Goal: Task Accomplishment & Management: Manage account settings

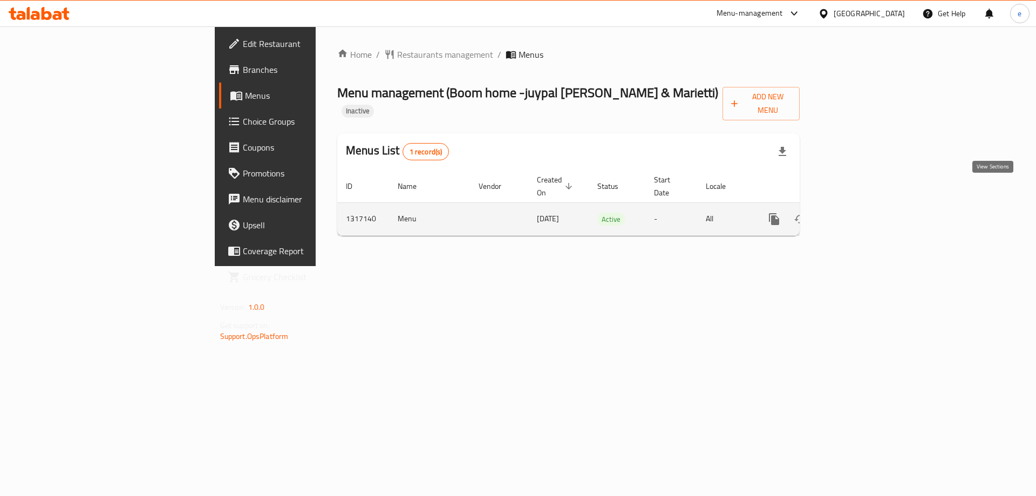
click at [856, 214] on icon "enhanced table" at bounding box center [852, 219] width 10 height 10
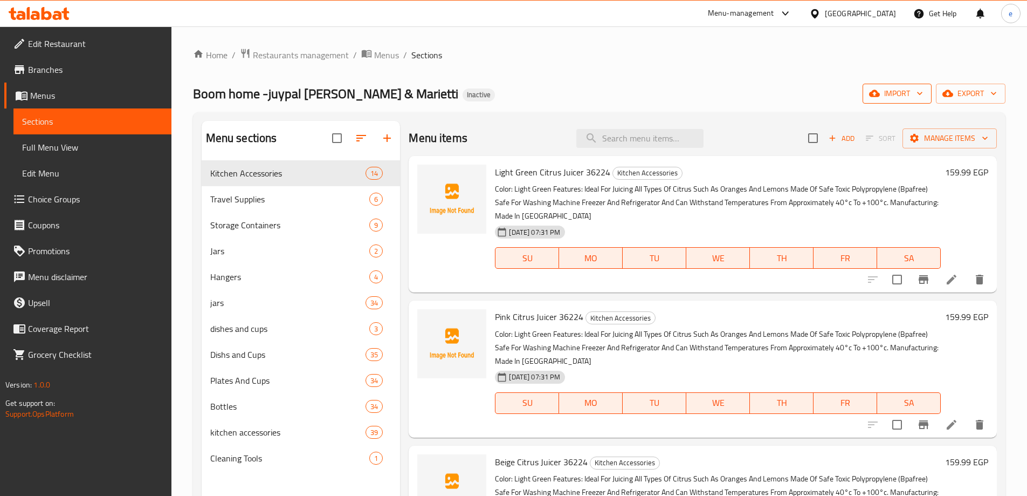
click at [904, 98] on span "import" at bounding box center [898, 93] width 52 height 13
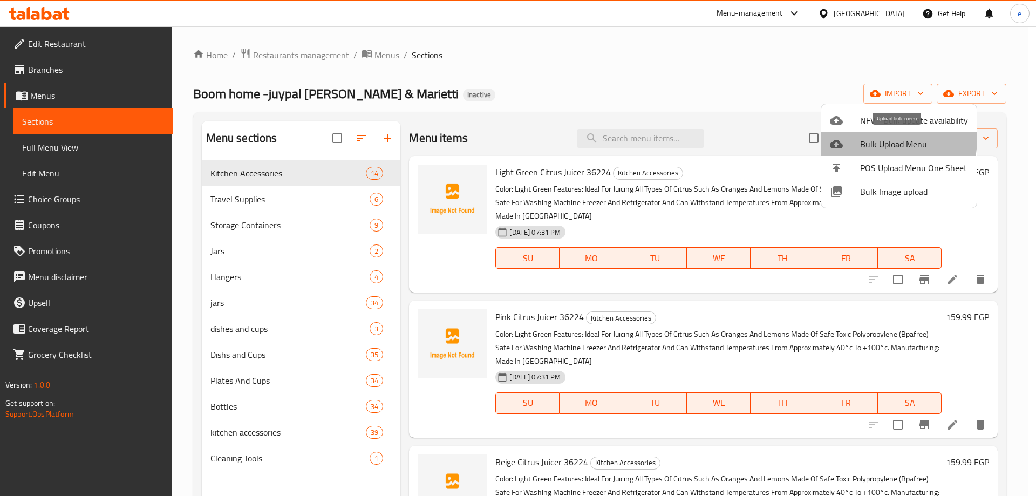
click at [872, 138] on span "Bulk Upload Menu" at bounding box center [914, 144] width 108 height 13
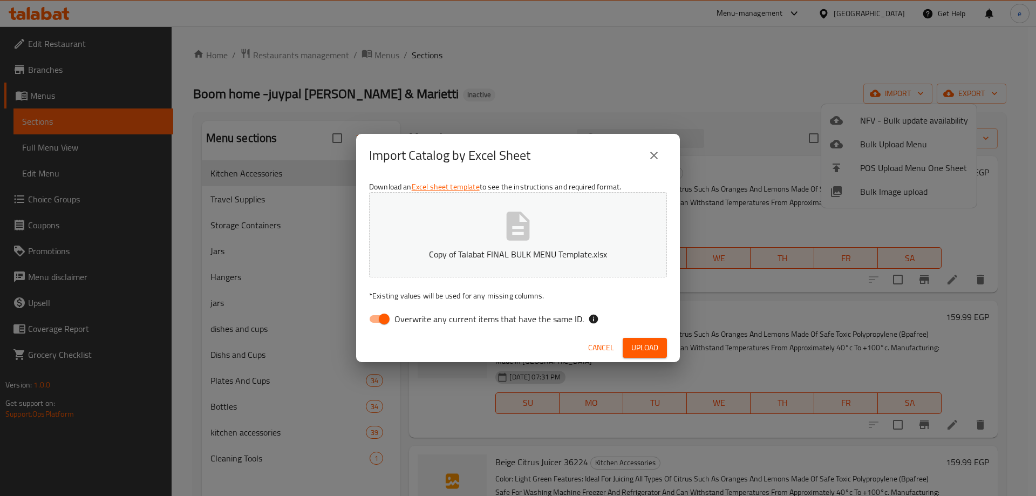
click at [409, 319] on span "Overwrite any current items that have the same ID." at bounding box center [488, 318] width 189 height 13
click at [409, 319] on input "Overwrite any current items that have the same ID." at bounding box center [383, 318] width 61 height 20
checkbox input "false"
click at [641, 348] on span "Upload" at bounding box center [644, 347] width 27 height 13
click at [635, 343] on span "Upload" at bounding box center [644, 347] width 27 height 13
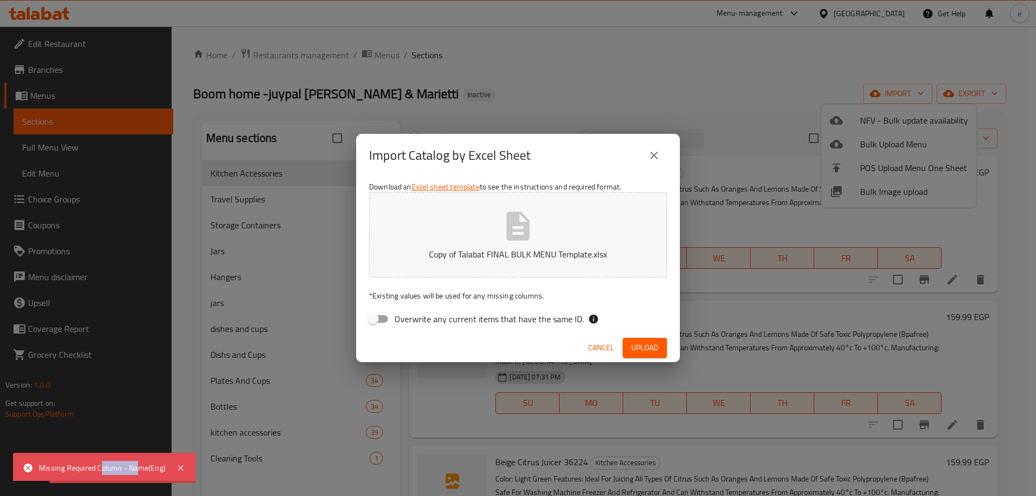
drag, startPoint x: 102, startPoint y: 471, endPoint x: 140, endPoint y: 469, distance: 37.8
click at [140, 469] on div "Missing Required Column - Name(Eng)" at bounding box center [102, 468] width 127 height 12
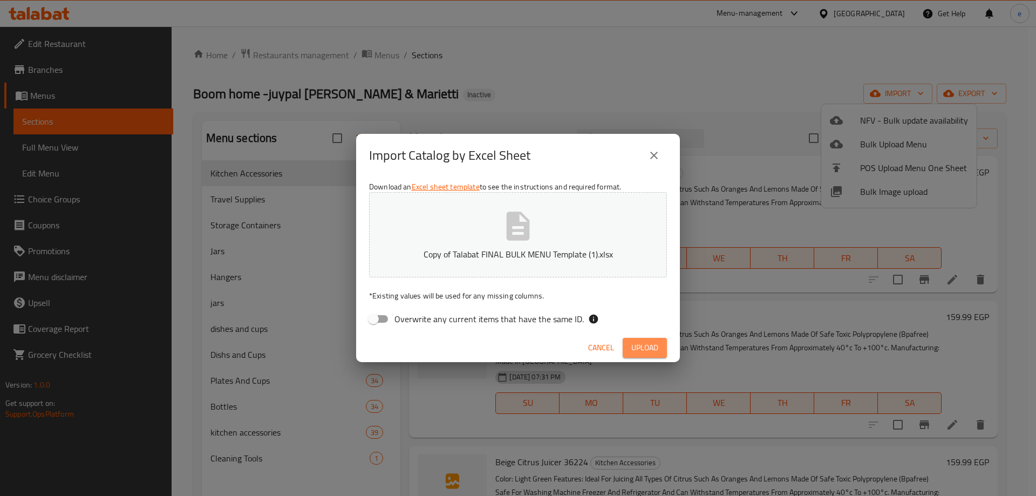
click at [640, 344] on span "Upload" at bounding box center [644, 347] width 27 height 13
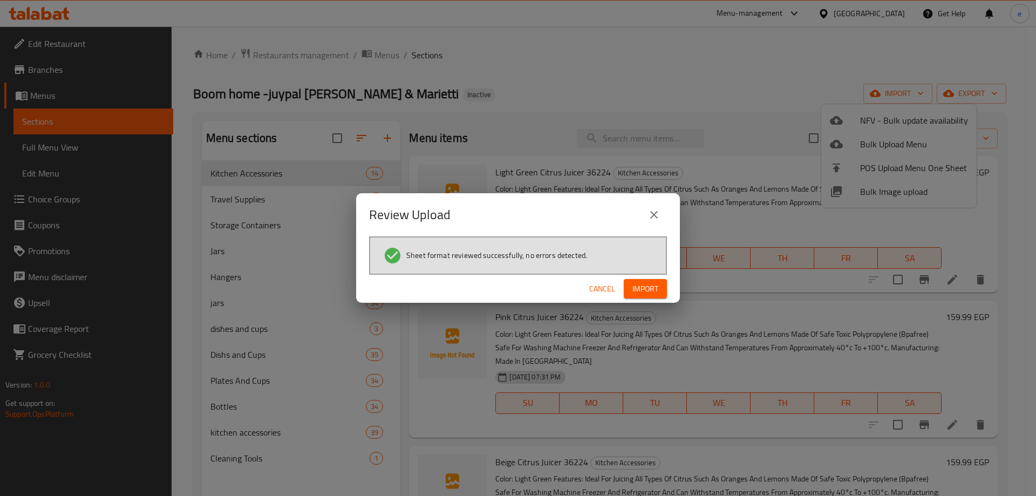
click at [655, 293] on span "Import" at bounding box center [645, 288] width 26 height 13
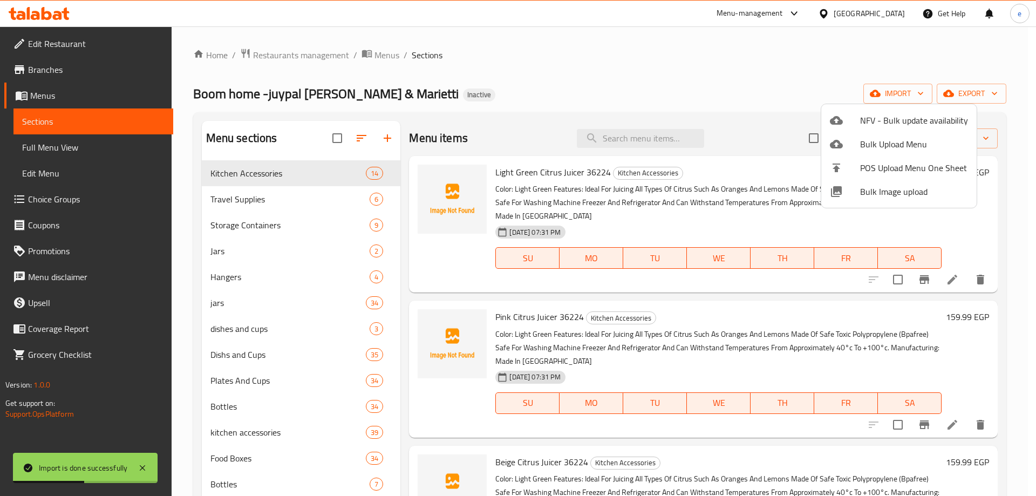
click at [229, 457] on div at bounding box center [518, 248] width 1036 height 496
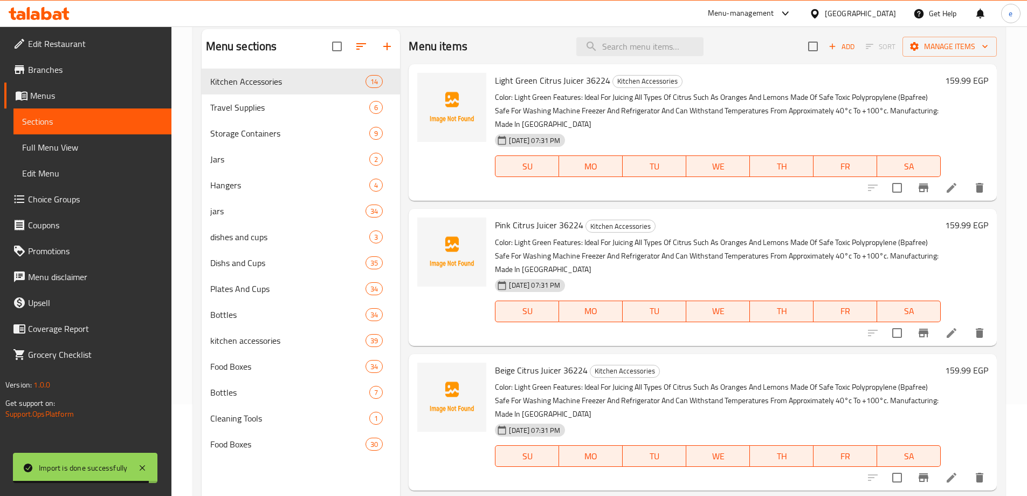
scroll to position [151, 0]
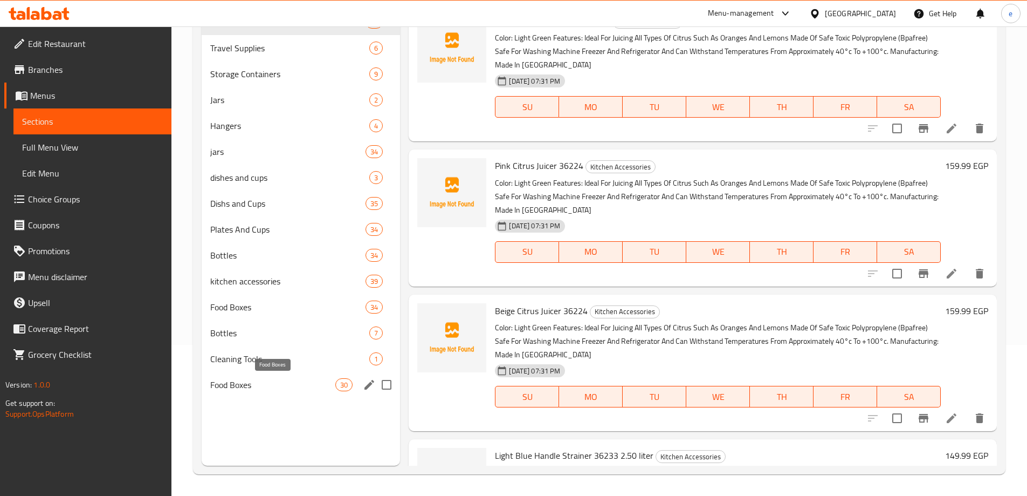
click at [270, 383] on span "Food Boxes" at bounding box center [273, 384] width 126 height 13
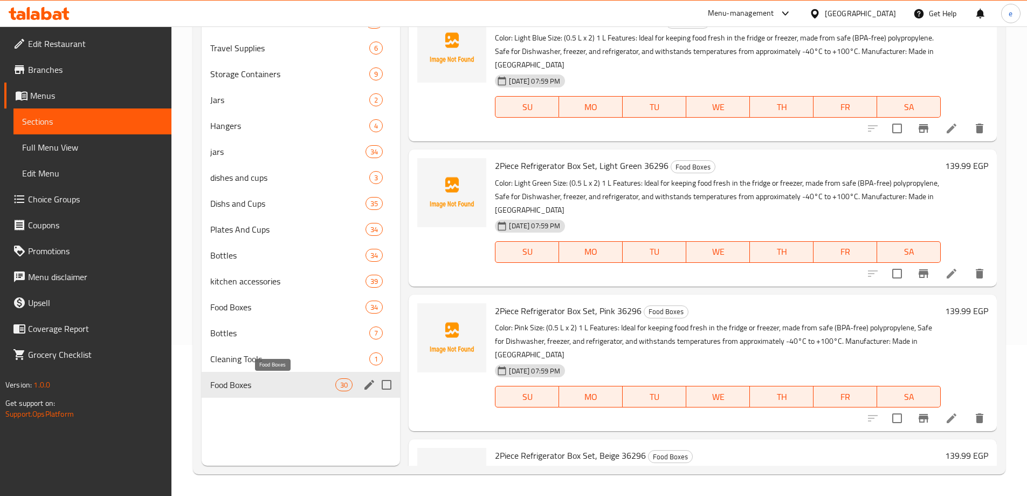
click at [270, 383] on span "Food Boxes" at bounding box center [273, 384] width 126 height 13
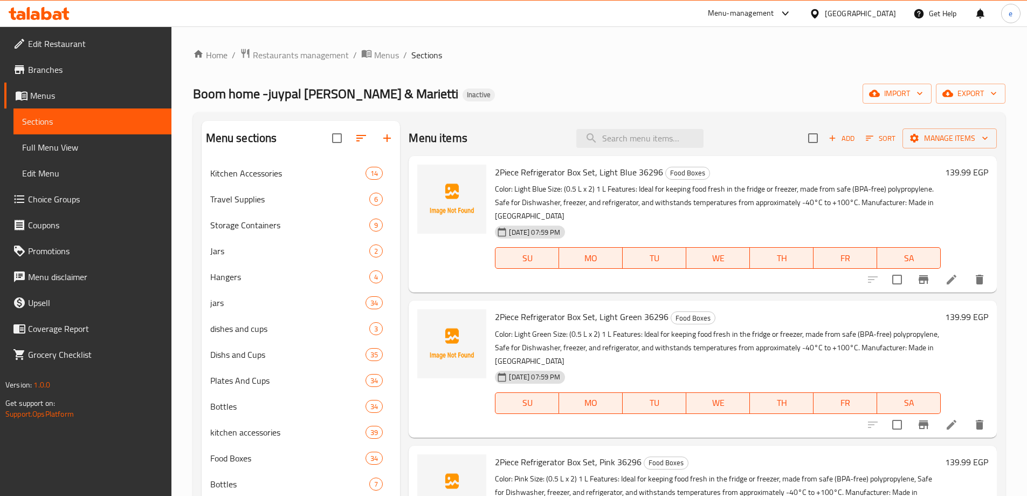
click at [70, 142] on span "Full Menu View" at bounding box center [92, 147] width 141 height 13
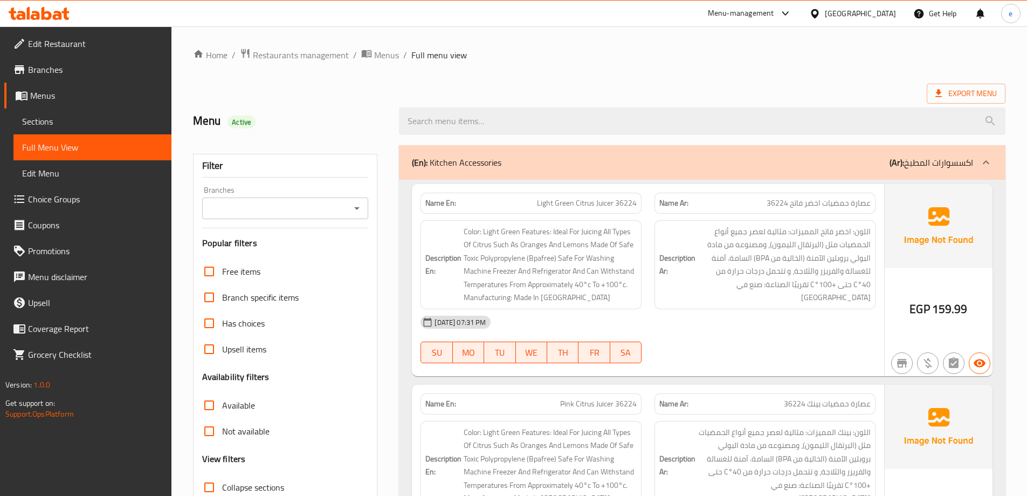
scroll to position [151, 0]
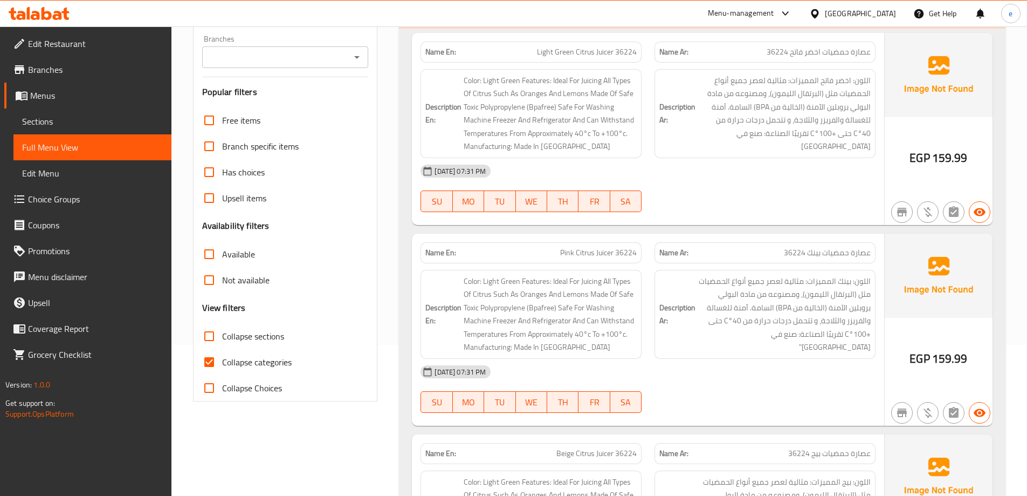
click at [228, 361] on span "Collapse categories" at bounding box center [257, 361] width 70 height 13
click at [222, 361] on input "Collapse categories" at bounding box center [209, 362] width 26 height 26
checkbox input "false"
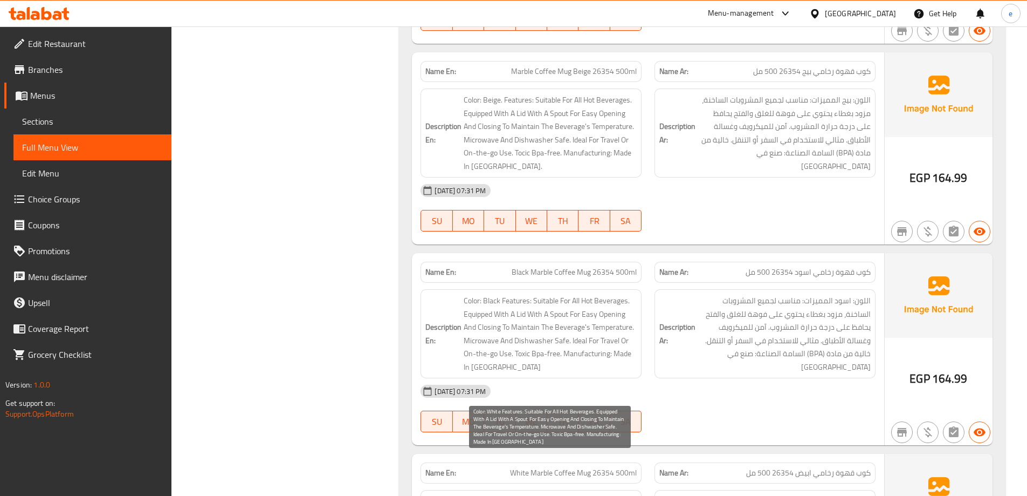
scroll to position [3711, 0]
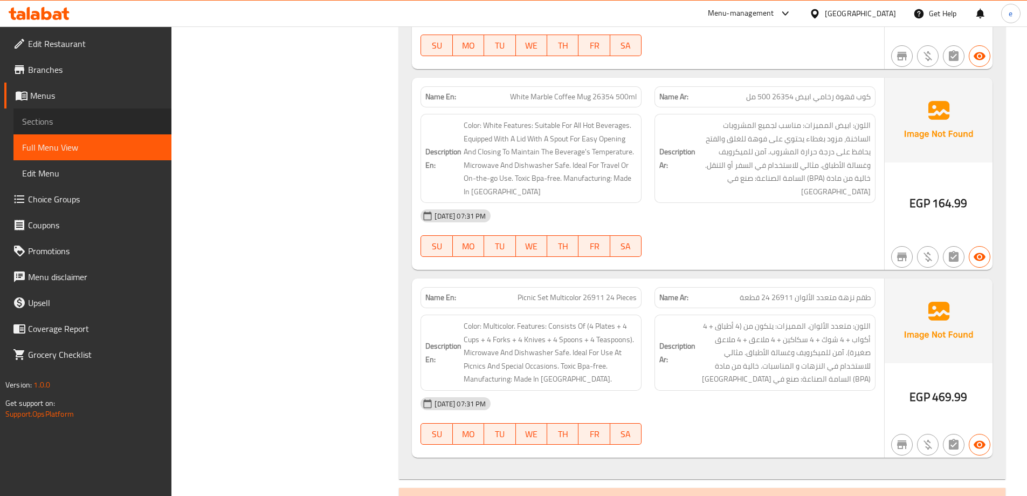
click at [52, 122] on span "Sections" at bounding box center [92, 121] width 141 height 13
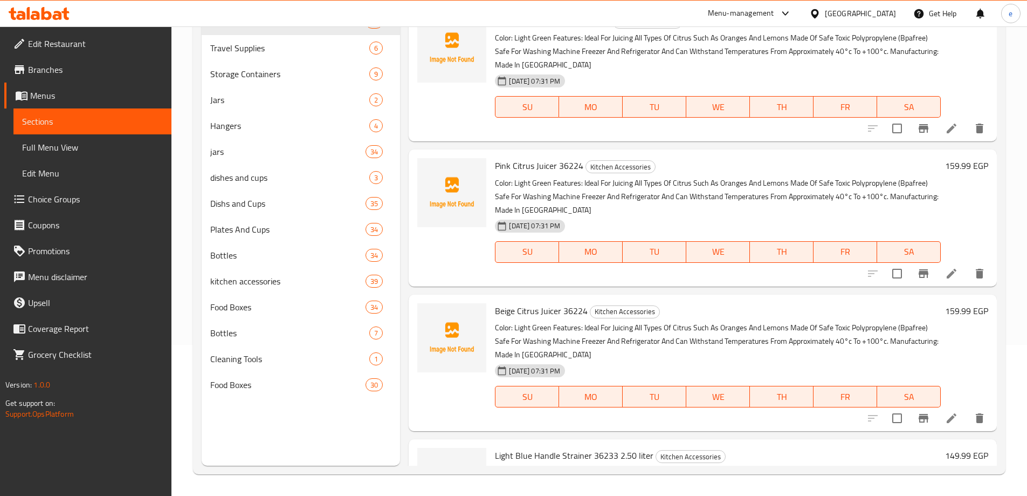
scroll to position [151, 0]
click at [255, 386] on span "Food Boxes" at bounding box center [273, 384] width 126 height 13
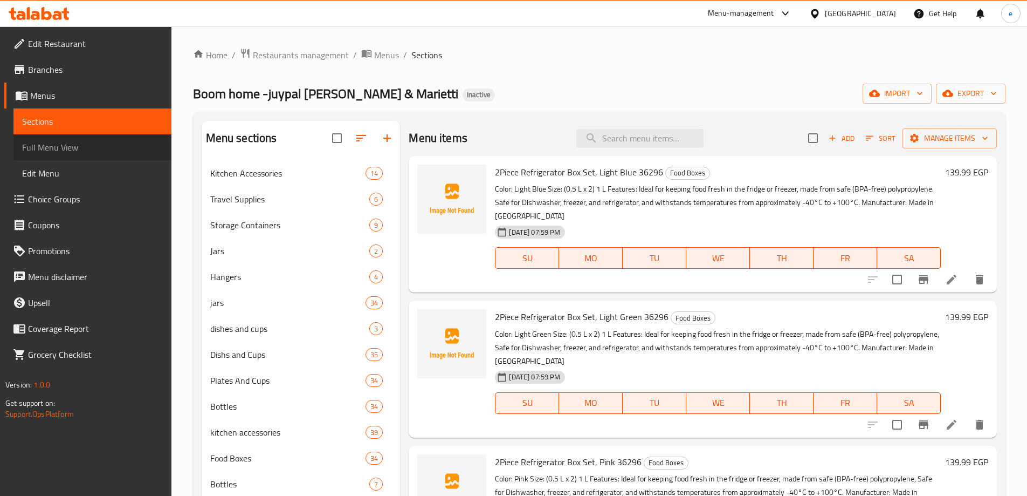
click at [56, 142] on span "Full Menu View" at bounding box center [92, 147] width 141 height 13
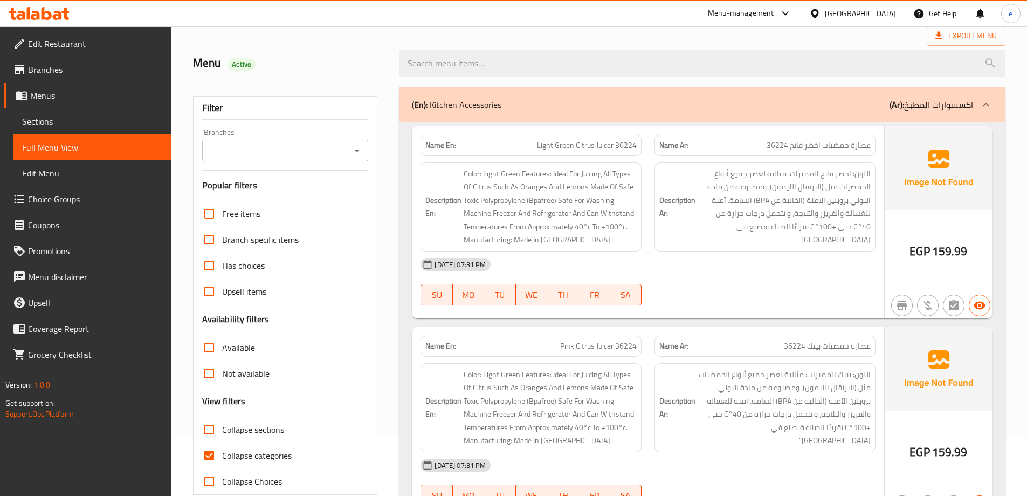
scroll to position [216, 0]
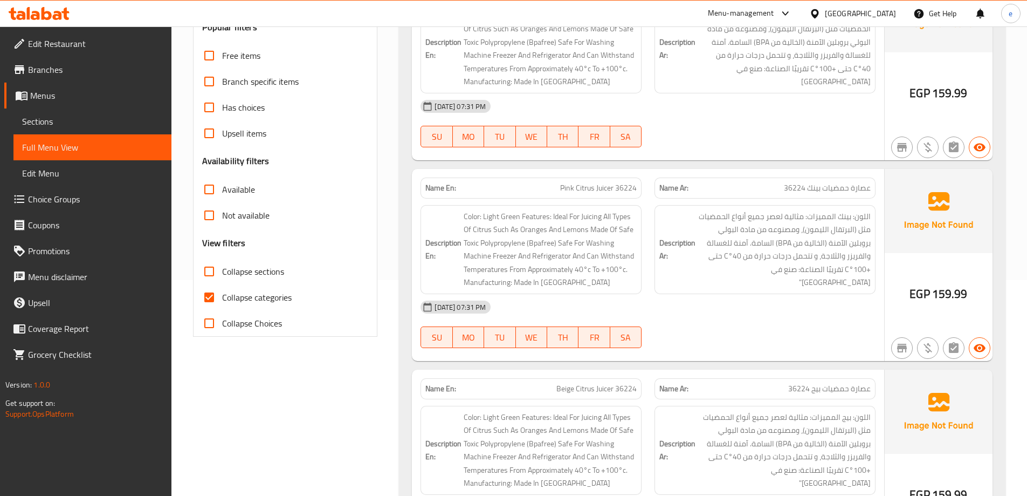
click at [248, 270] on span "Collapse sections" at bounding box center [253, 271] width 62 height 13
click at [222, 270] on input "Collapse sections" at bounding box center [209, 271] width 26 height 26
checkbox input "true"
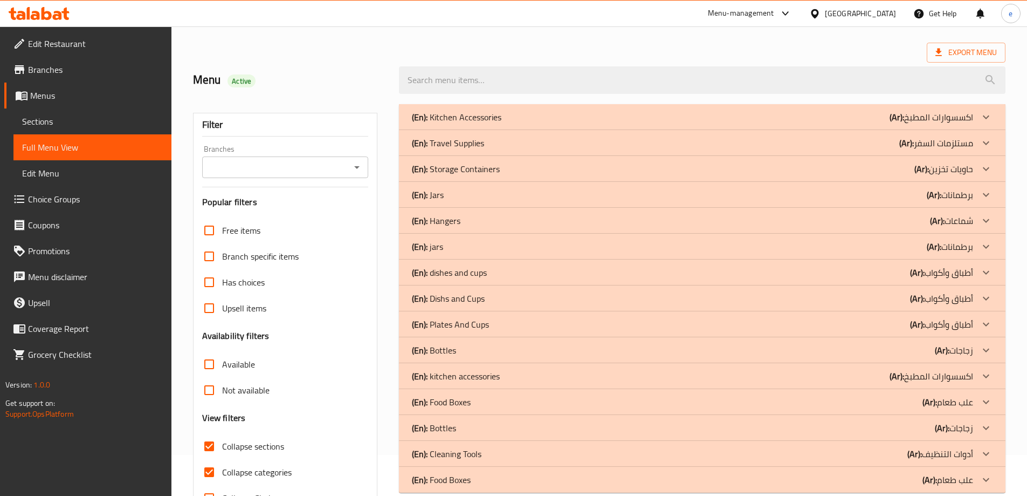
scroll to position [78, 0]
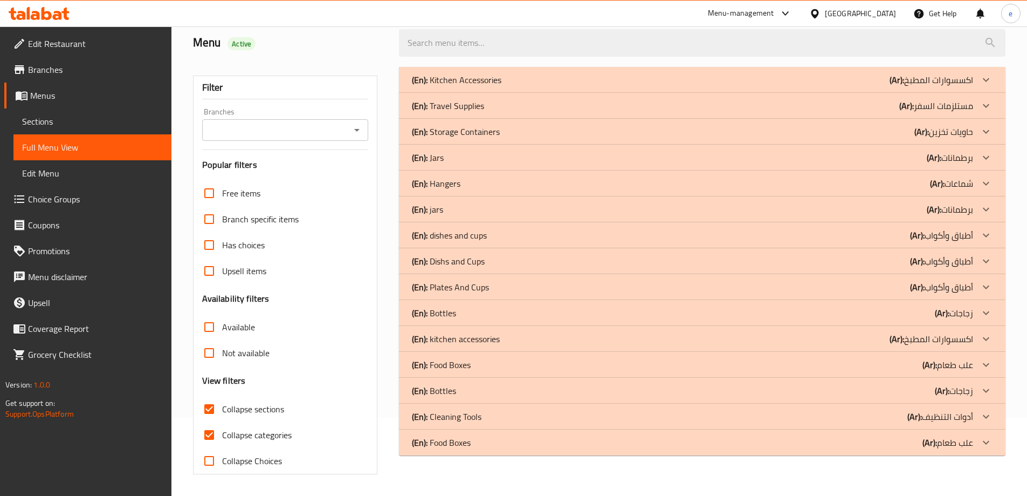
click at [490, 449] on div "(En): Food Boxes (Ar): علب طعام" at bounding box center [702, 442] width 607 height 26
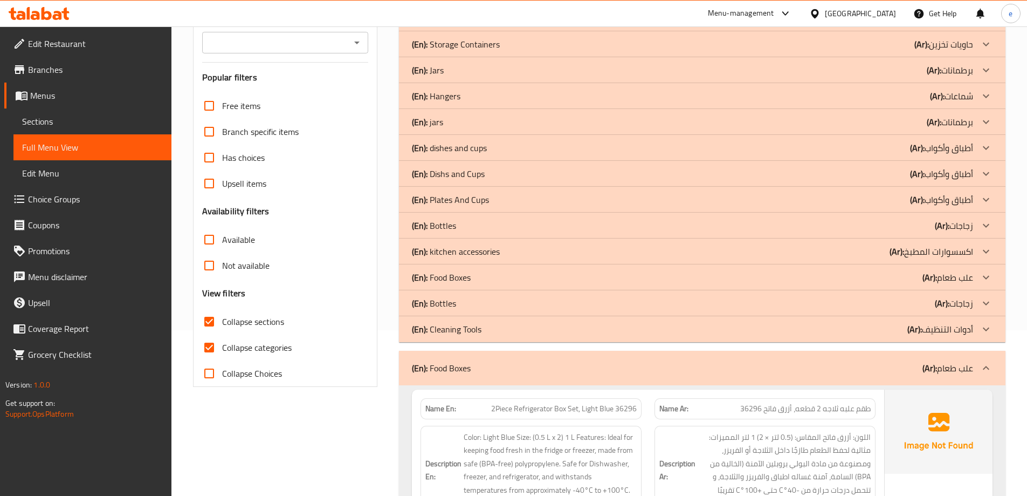
scroll to position [141, 0]
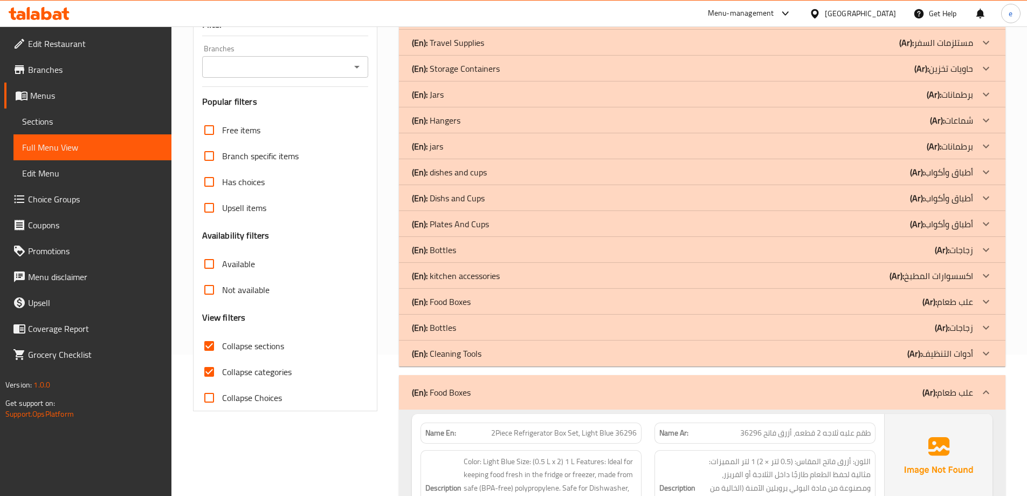
click at [495, 306] on div "(En): Food Boxes (Ar): علب طعام" at bounding box center [692, 301] width 561 height 13
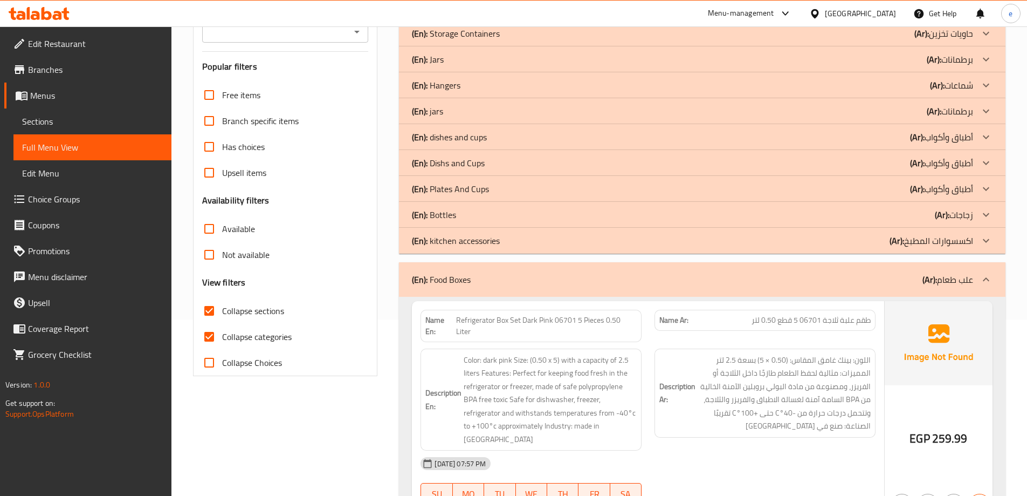
scroll to position [195, 0]
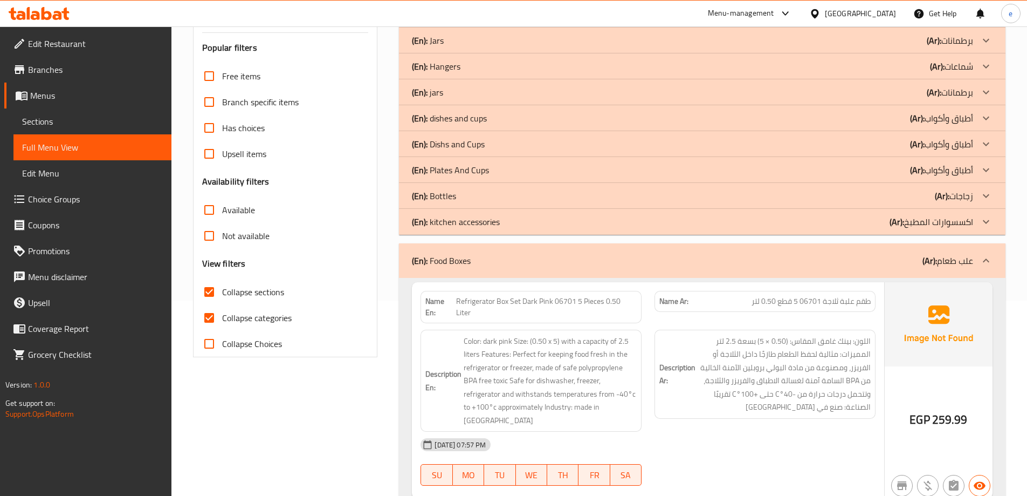
click at [530, 264] on div "(En): Food Boxes (Ar): علب طعام" at bounding box center [692, 260] width 561 height 13
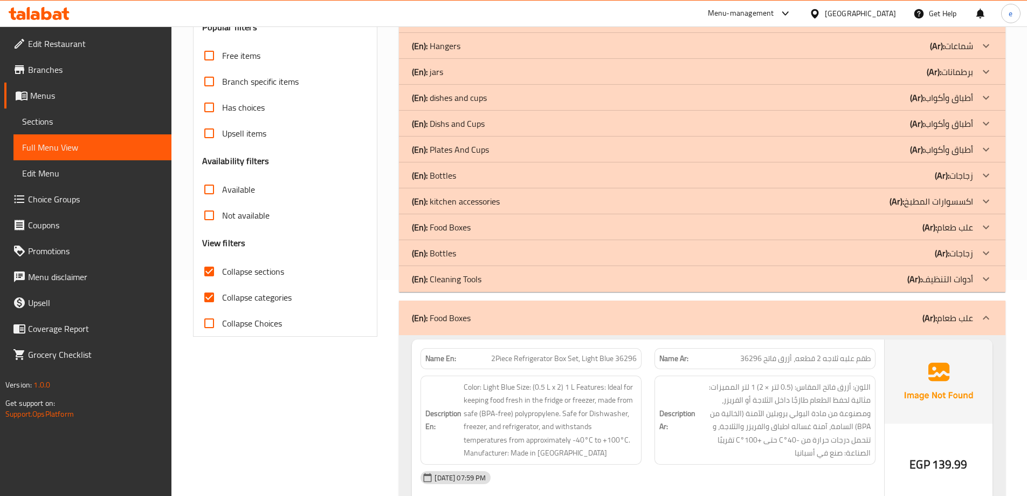
scroll to position [249, 0]
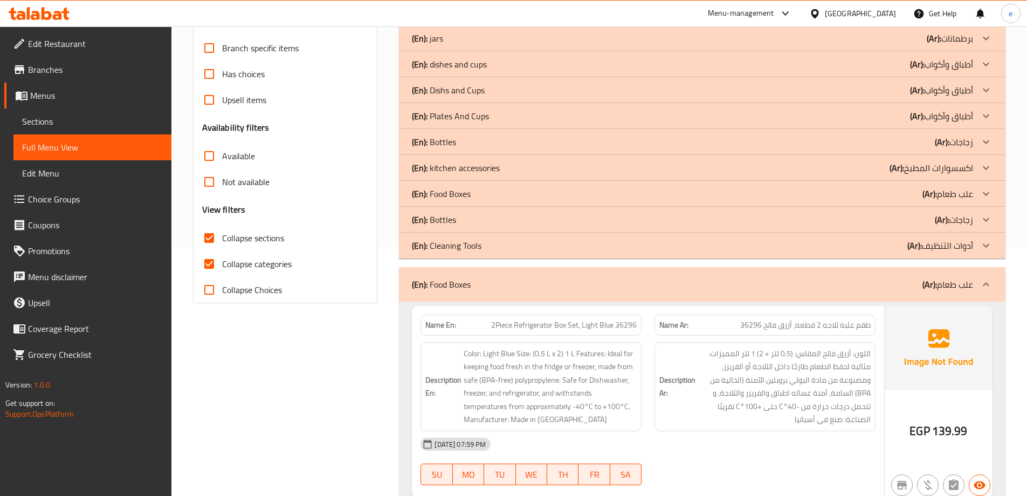
click at [540, 195] on div "(En): Food Boxes (Ar): علب طعام" at bounding box center [692, 193] width 561 height 13
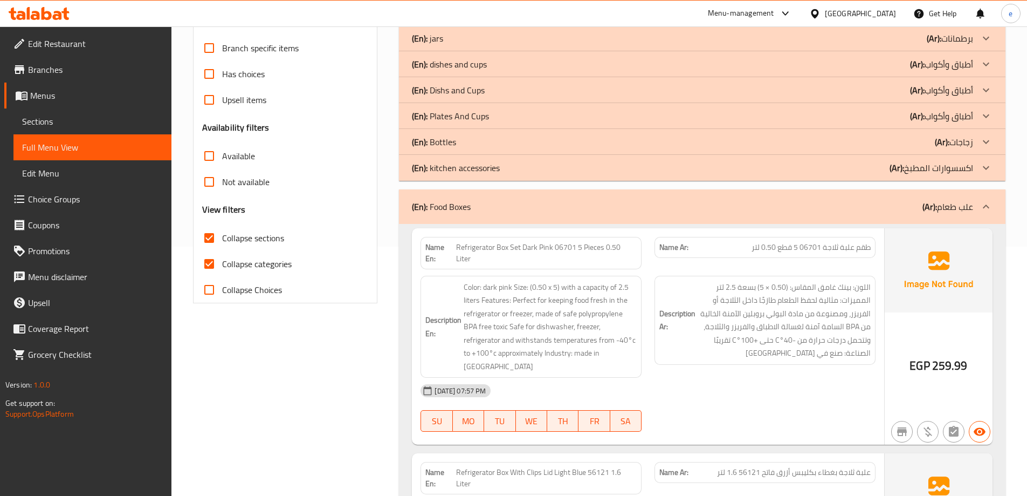
click at [580, 253] on span "Refrigerator Box Set Dark Pink 06701 5 Pieces 0.50 Liter" at bounding box center [546, 253] width 181 height 23
click at [568, 214] on div "(En): Food Boxes (Ar): علب طعام" at bounding box center [702, 206] width 607 height 35
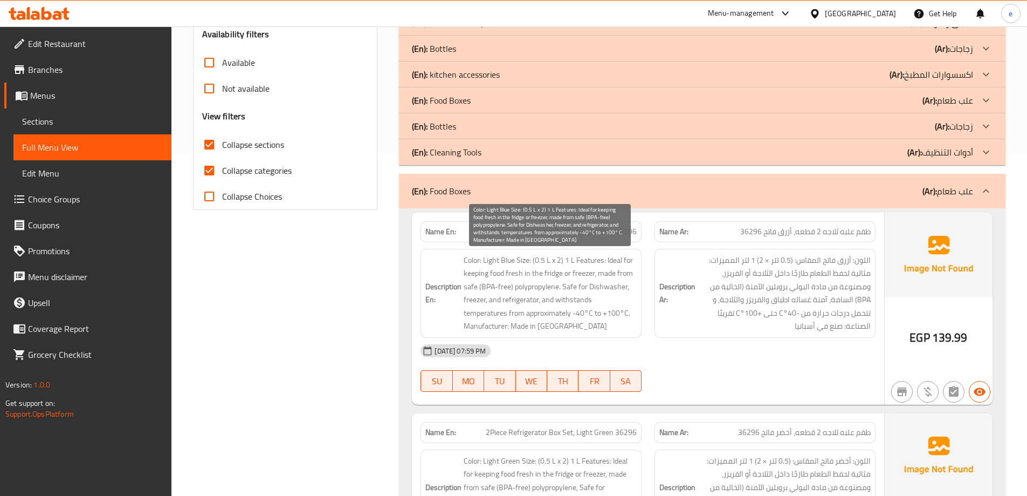
scroll to position [357, 0]
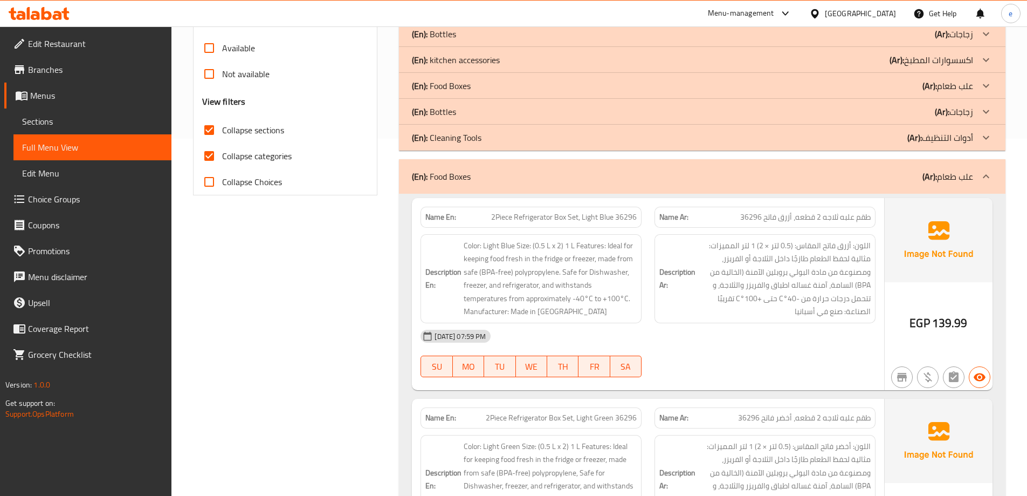
click at [514, 217] on span "2Piece Refrigerator Box Set, Light Blue 36296" at bounding box center [564, 216] width 146 height 11
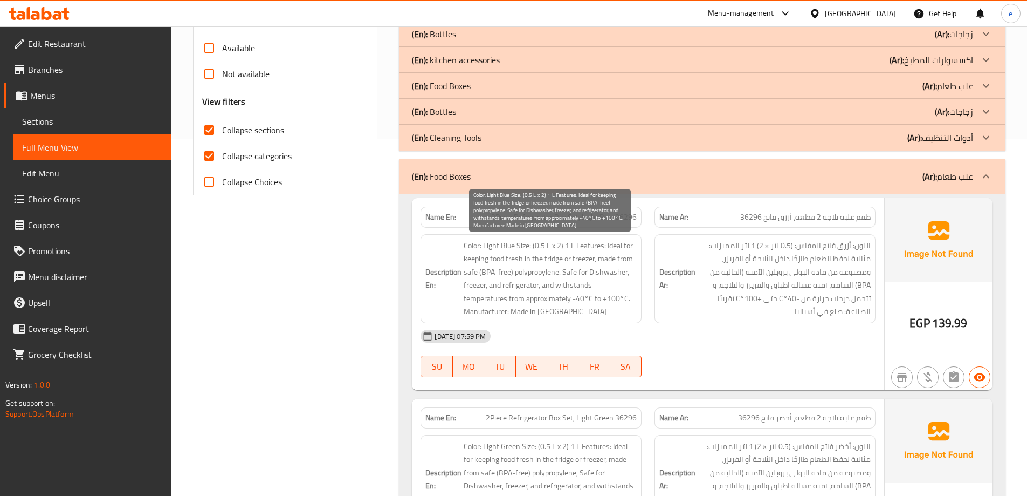
click at [518, 258] on span "Color: Light Blue Size: (0.5 L x 2) 1 L Features: Ideal for keeping food fresh …" at bounding box center [550, 278] width 173 height 79
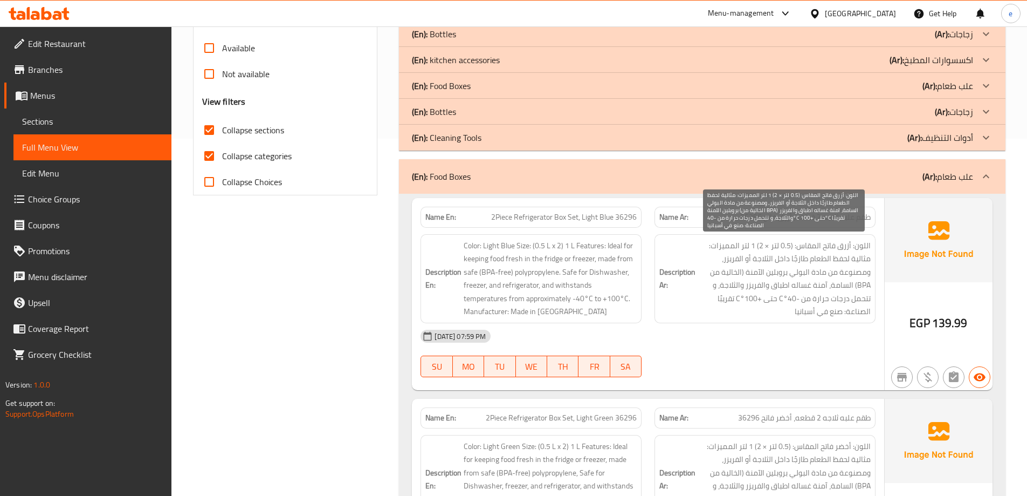
click at [797, 260] on span "اللون: أزرق فاتح المقاس: (0.5 لتر × 2) 1 لتر المميزات: مثالية لحفظ الطعام طازجً…" at bounding box center [784, 278] width 173 height 79
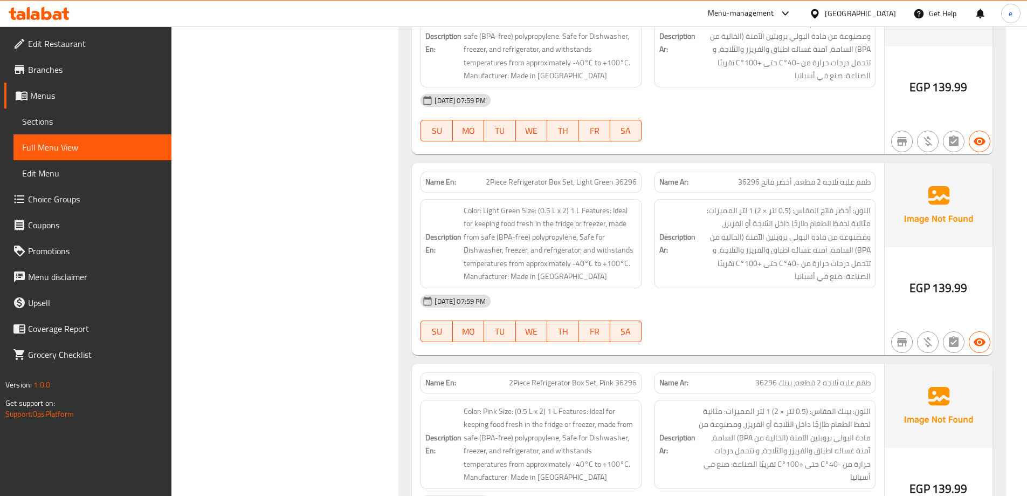
scroll to position [593, 0]
click at [100, 95] on span "Menus" at bounding box center [96, 95] width 133 height 13
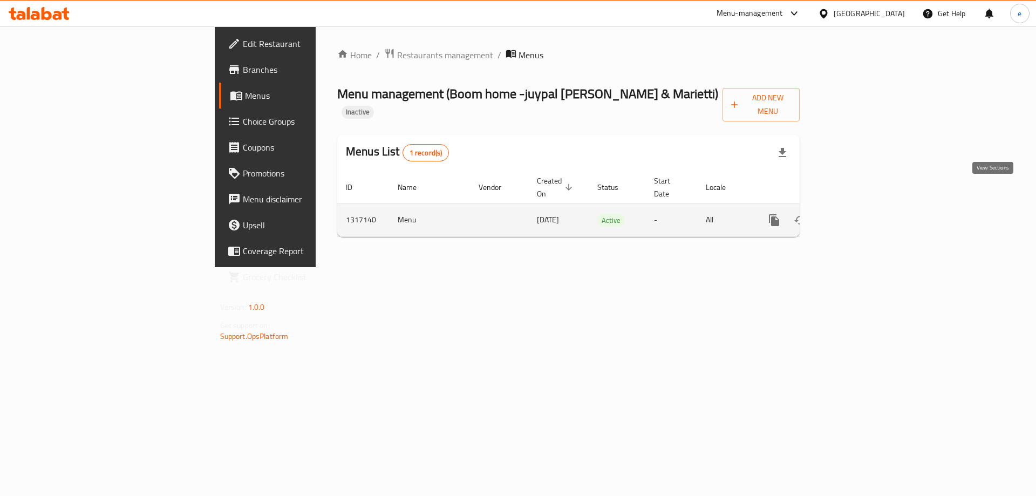
click at [858, 214] on icon "enhanced table" at bounding box center [851, 220] width 13 height 13
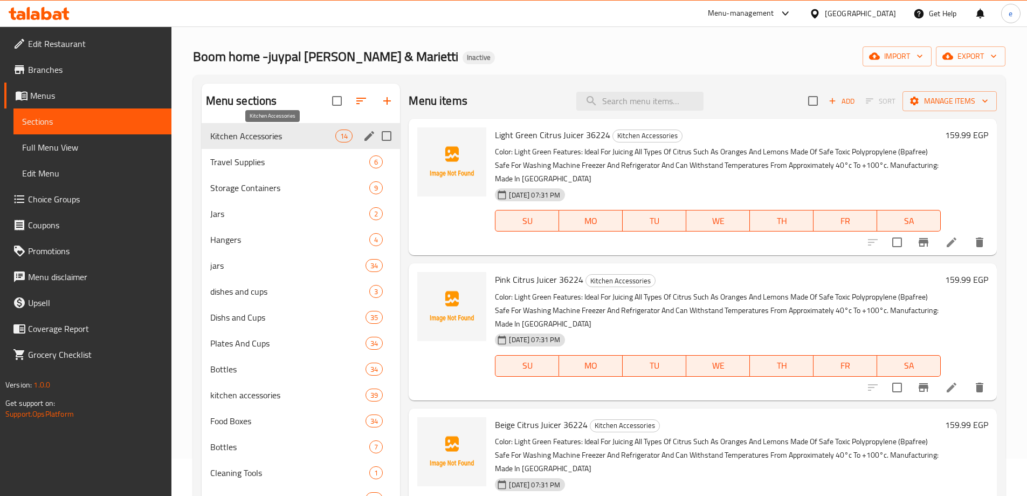
scroll to position [151, 0]
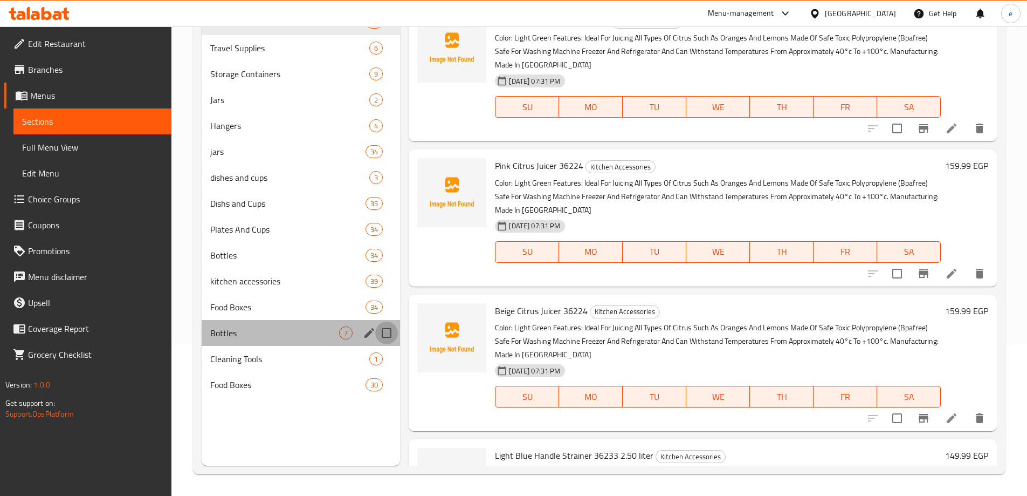
click at [388, 331] on input "Menu sections" at bounding box center [386, 332] width 23 height 23
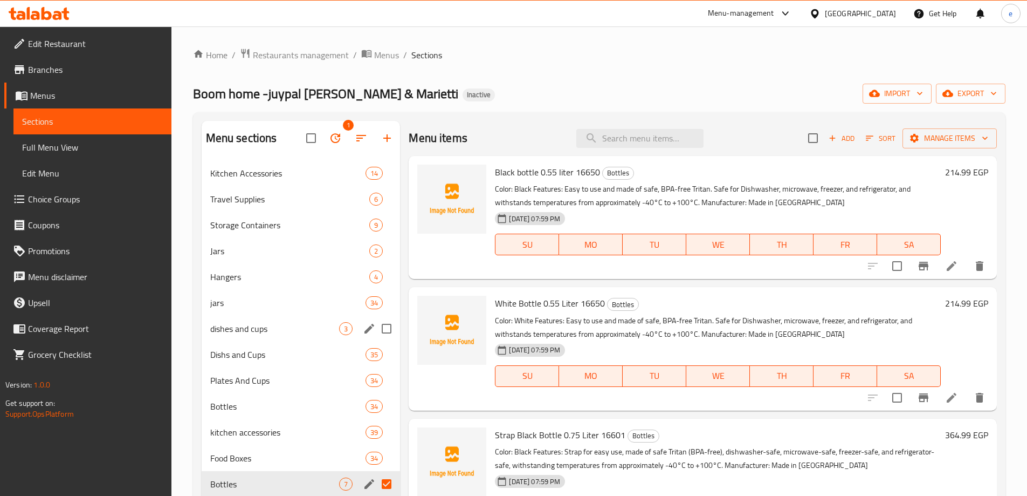
scroll to position [151, 0]
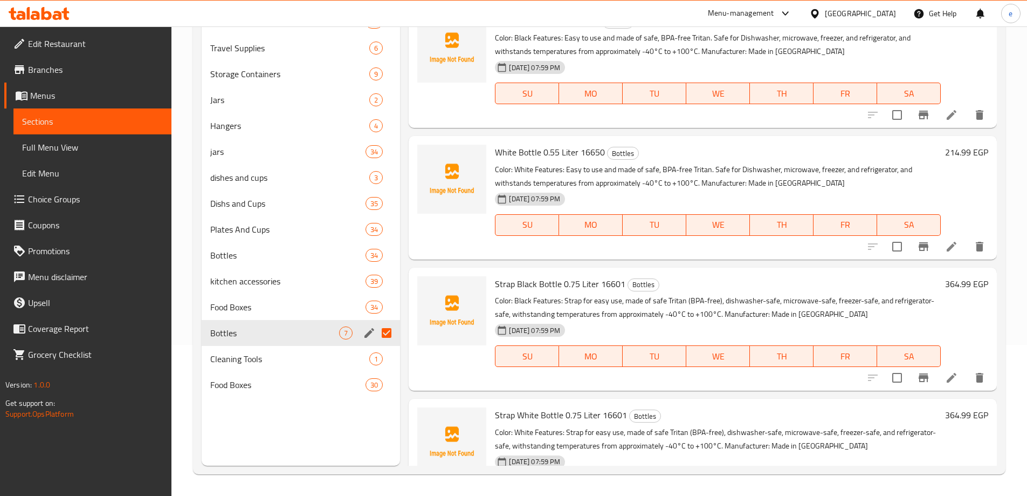
click at [390, 332] on input "Menu sections" at bounding box center [386, 332] width 23 height 23
checkbox input "false"
click at [389, 386] on input "Menu sections" at bounding box center [386, 384] width 23 height 23
checkbox input "true"
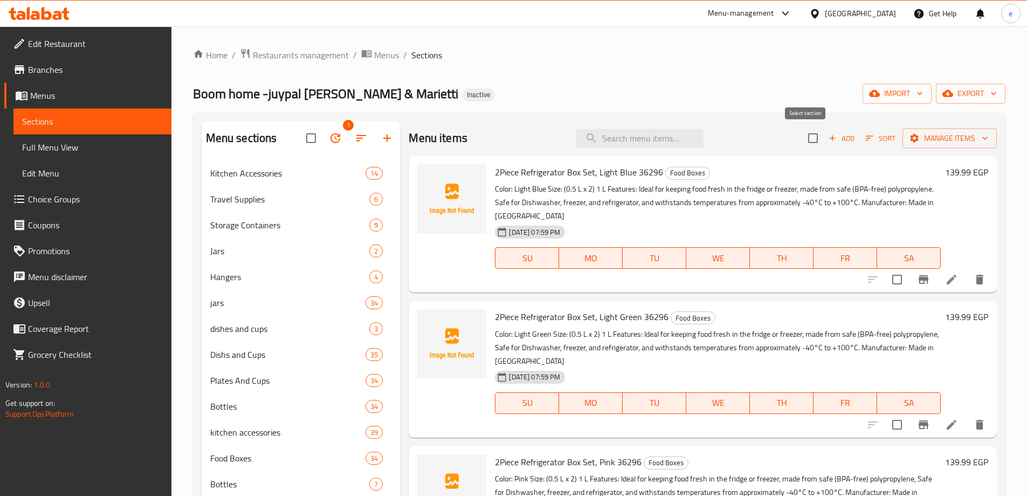
click at [806, 142] on input "checkbox" at bounding box center [813, 138] width 23 height 23
checkbox input "true"
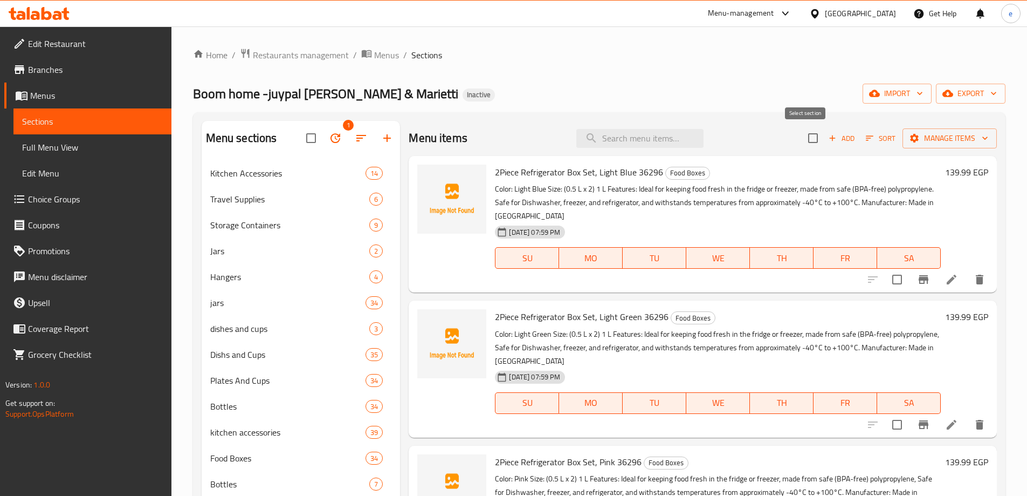
checkbox input "true"
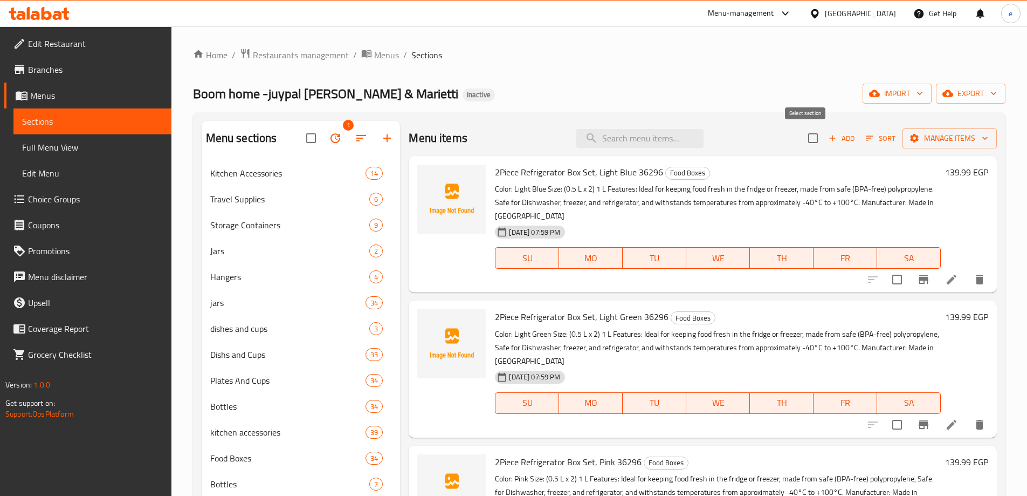
checkbox input "true"
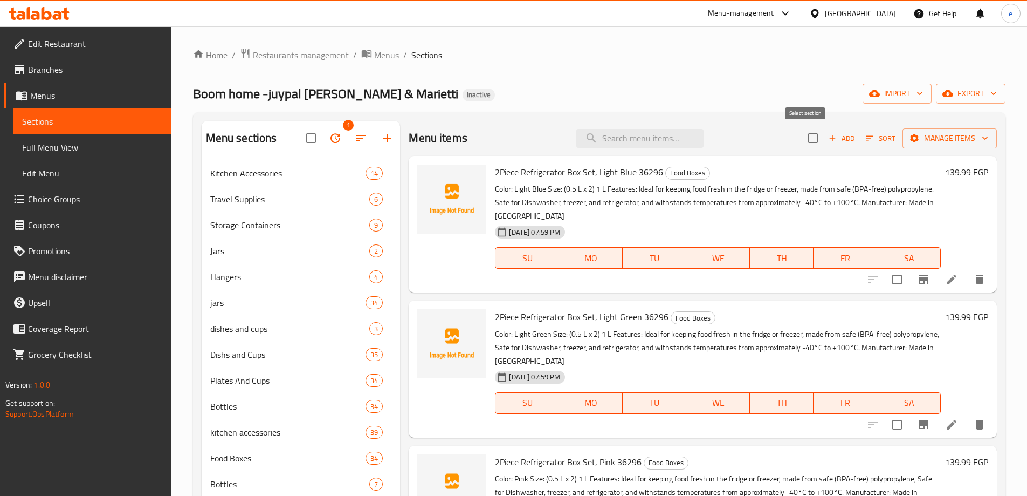
checkbox input "true"
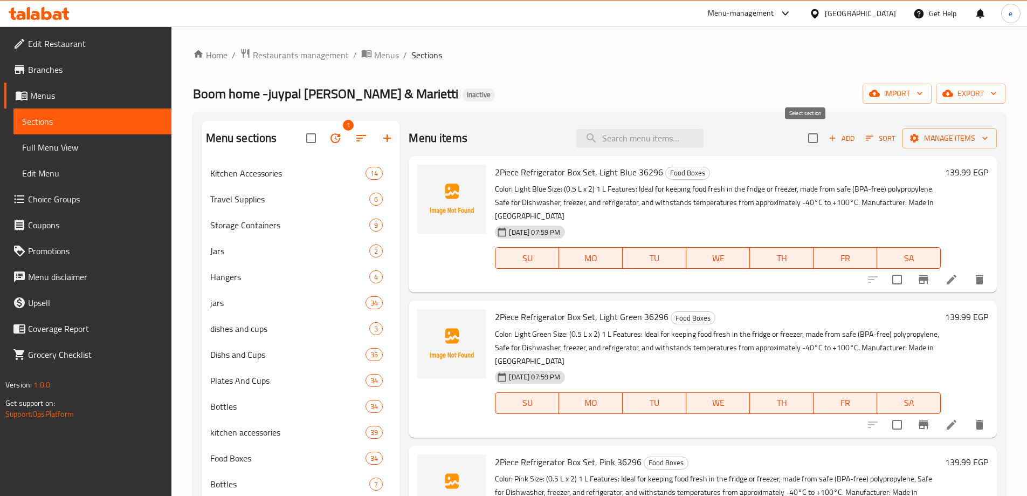
checkbox input "true"
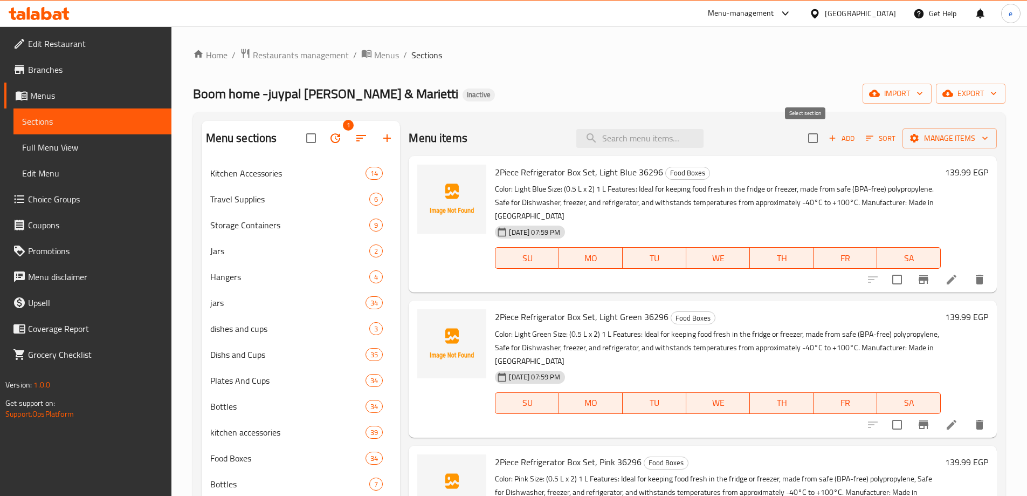
checkbox input "true"
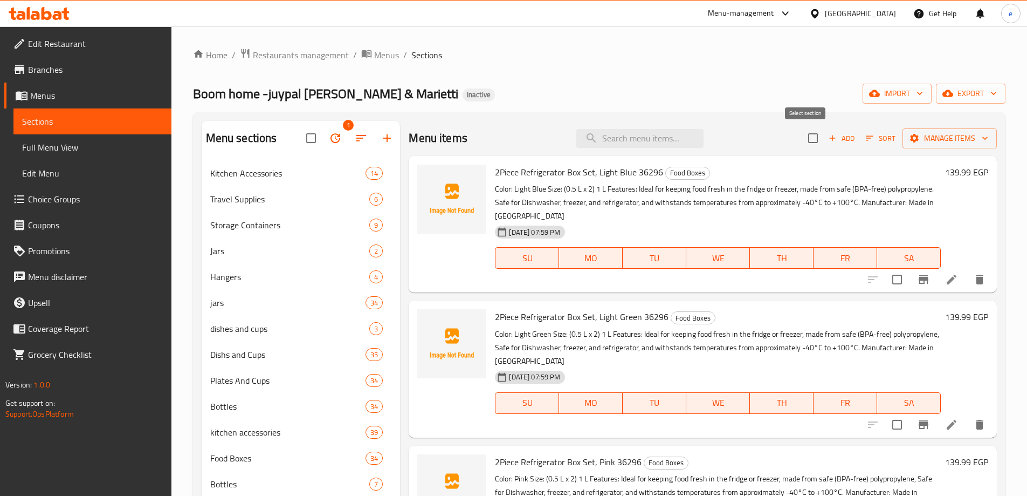
checkbox input "true"
click at [980, 138] on icon "button" at bounding box center [985, 138] width 11 height 11
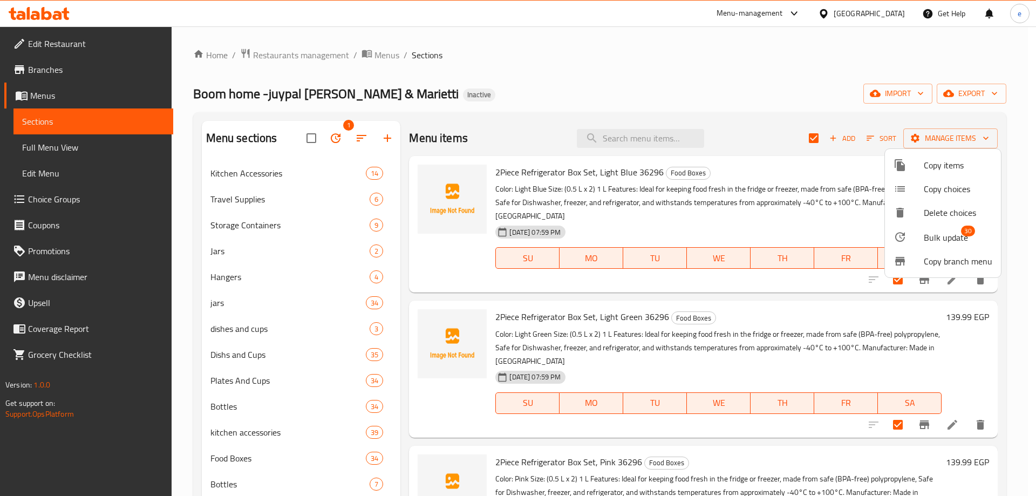
click at [943, 212] on span "Delete choices" at bounding box center [957, 212] width 68 height 13
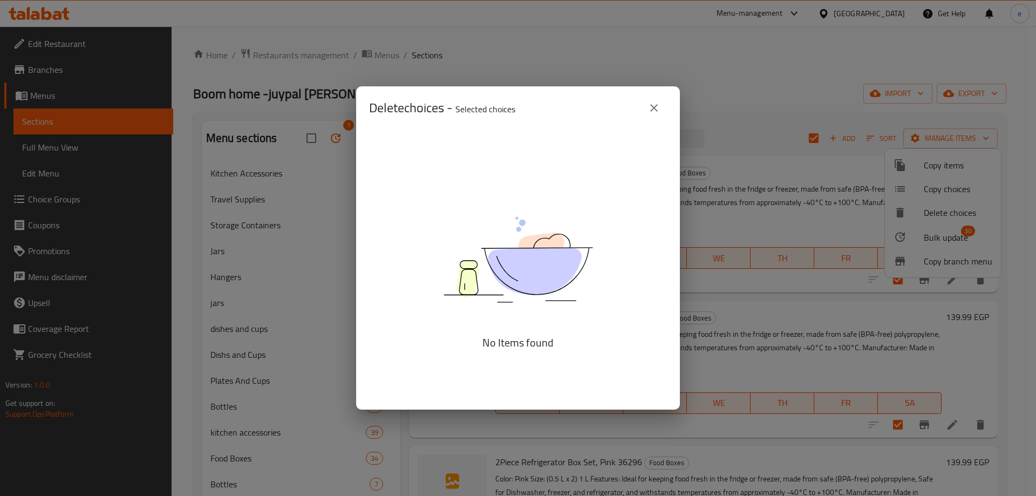
click at [469, 106] on p "Selected choices" at bounding box center [485, 108] width 60 height 13
click at [655, 108] on icon "close" at bounding box center [653, 107] width 13 height 13
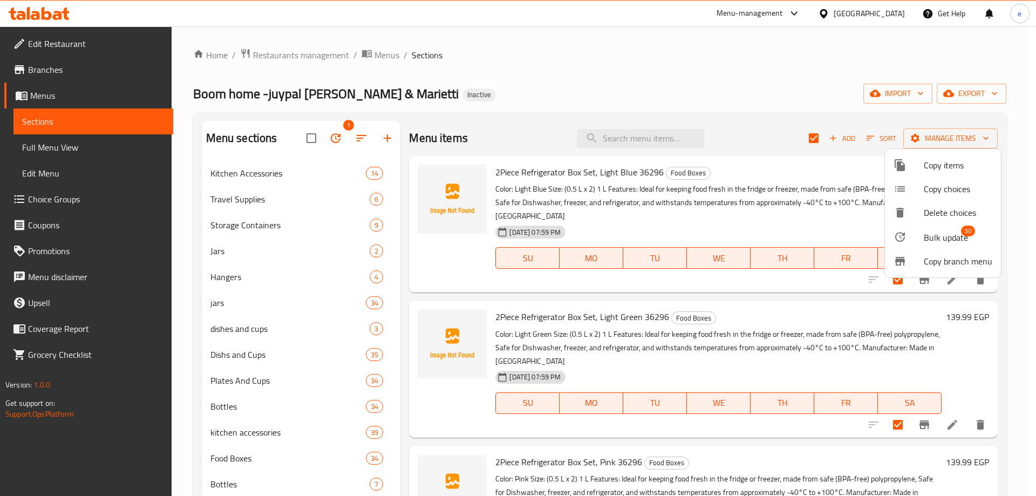
click at [814, 218] on div at bounding box center [518, 248] width 1036 height 496
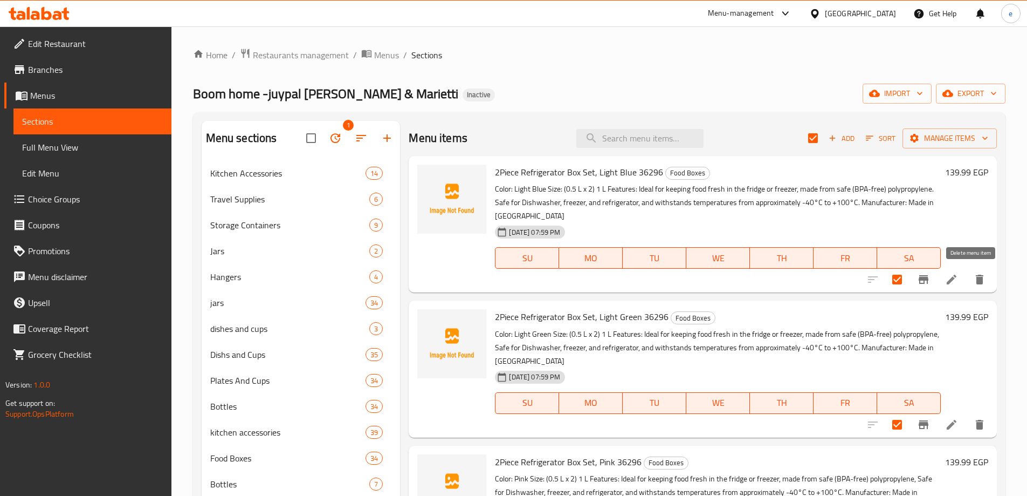
click at [977, 282] on icon "delete" at bounding box center [980, 279] width 13 height 13
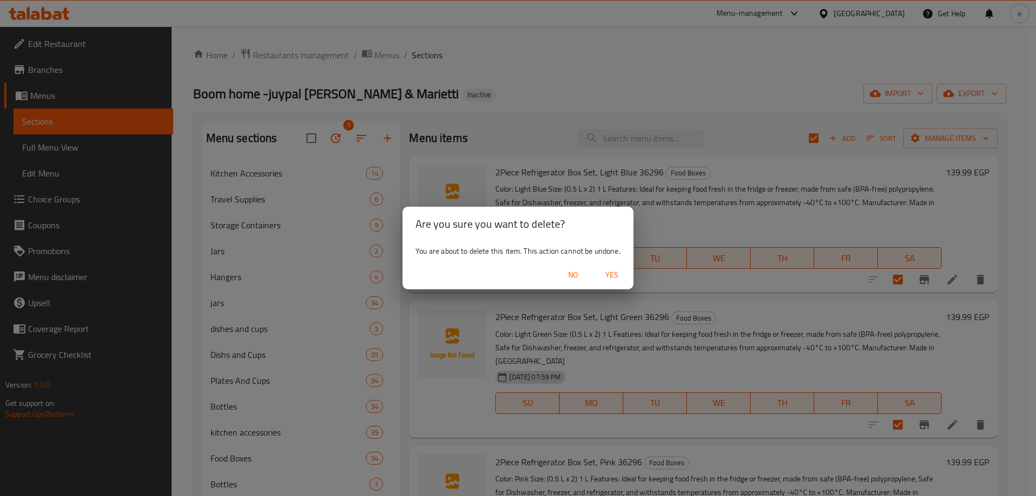
click at [577, 274] on span "No" at bounding box center [573, 274] width 26 height 13
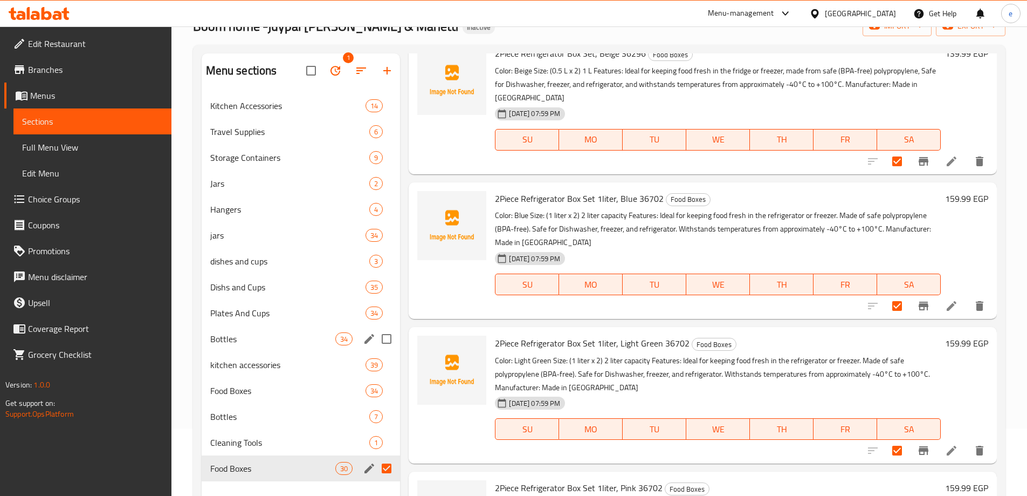
scroll to position [151, 0]
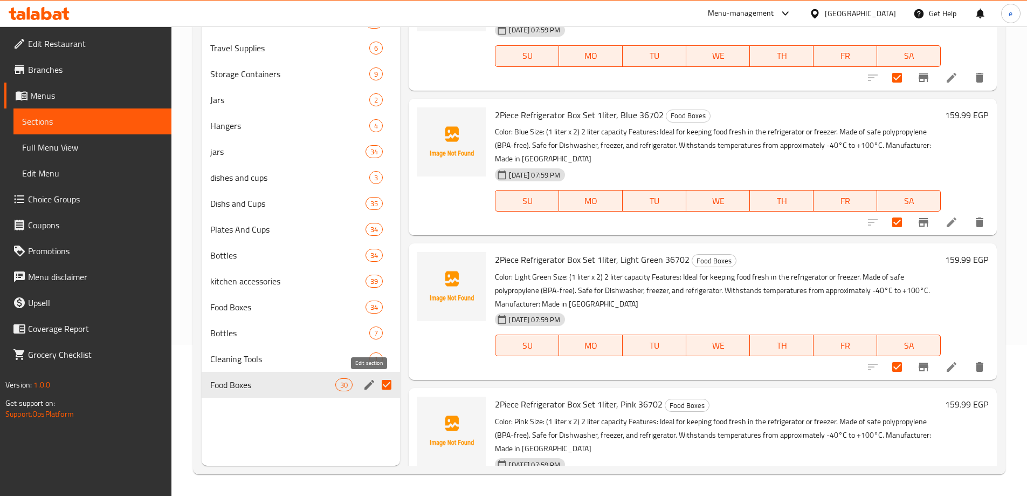
click at [371, 388] on icon "edit" at bounding box center [369, 384] width 13 height 13
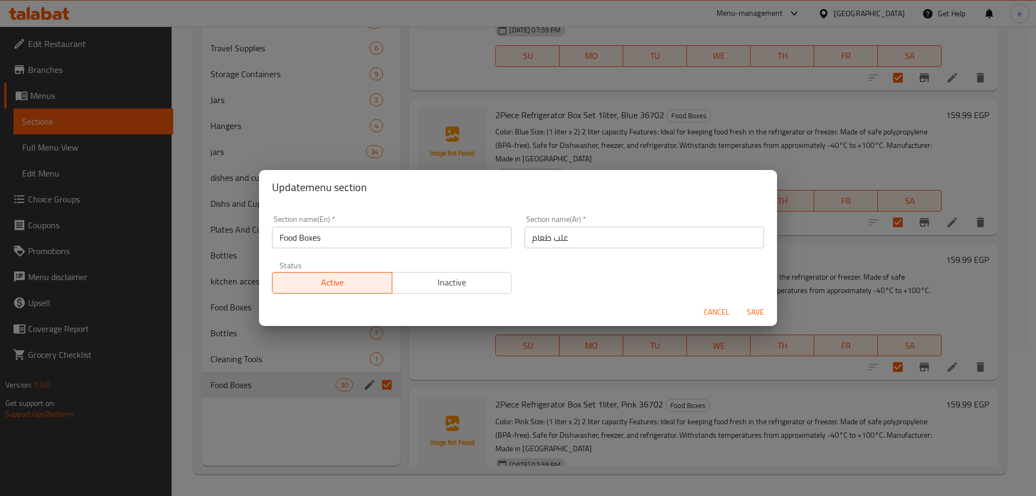
click at [714, 313] on span "Cancel" at bounding box center [716, 311] width 26 height 13
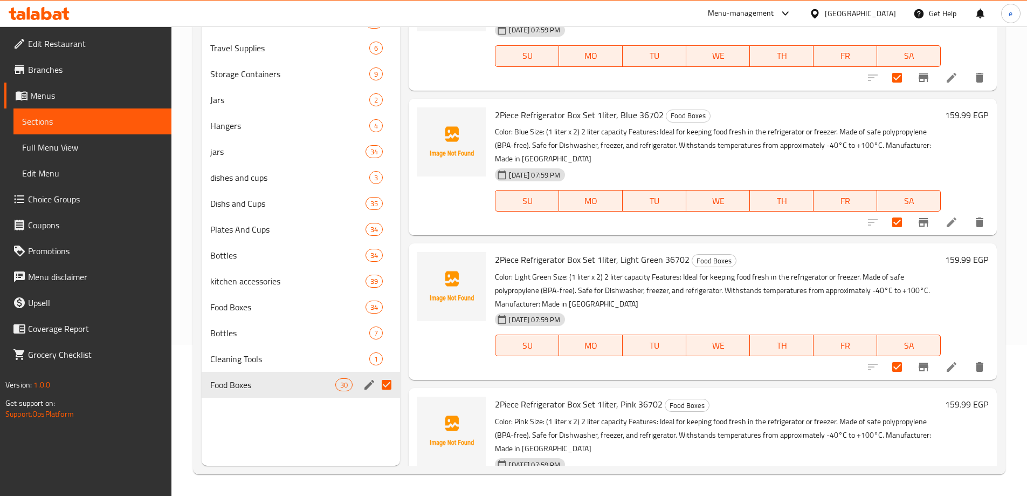
click at [62, 95] on span "Menus" at bounding box center [96, 95] width 133 height 13
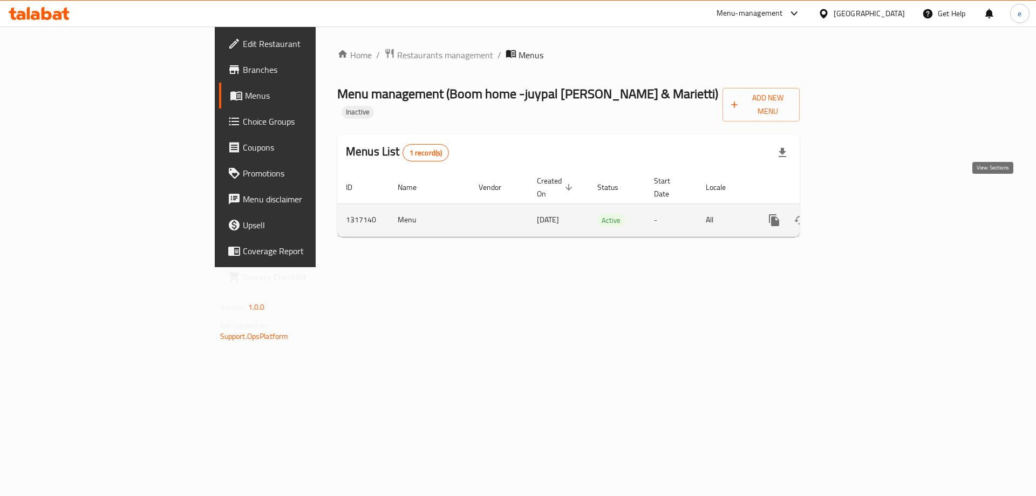
click at [856, 215] on icon "enhanced table" at bounding box center [852, 220] width 10 height 10
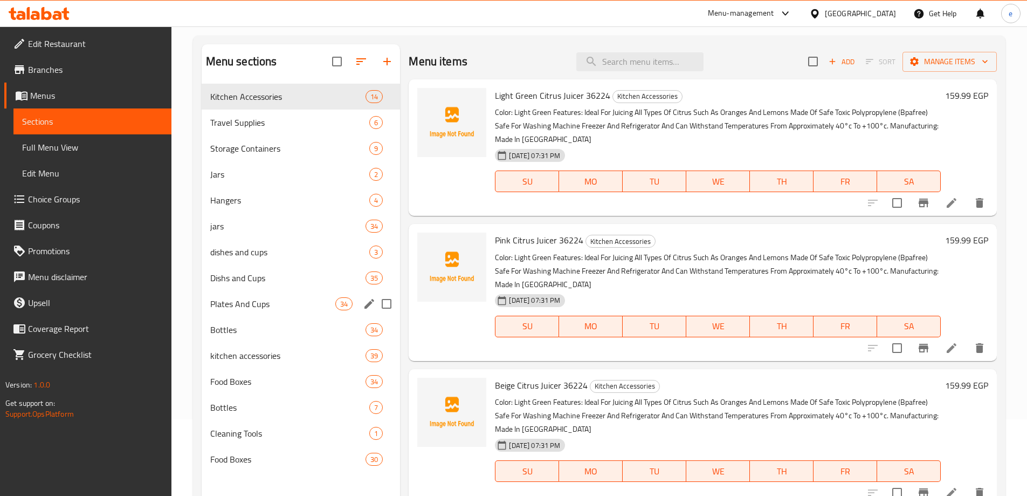
scroll to position [151, 0]
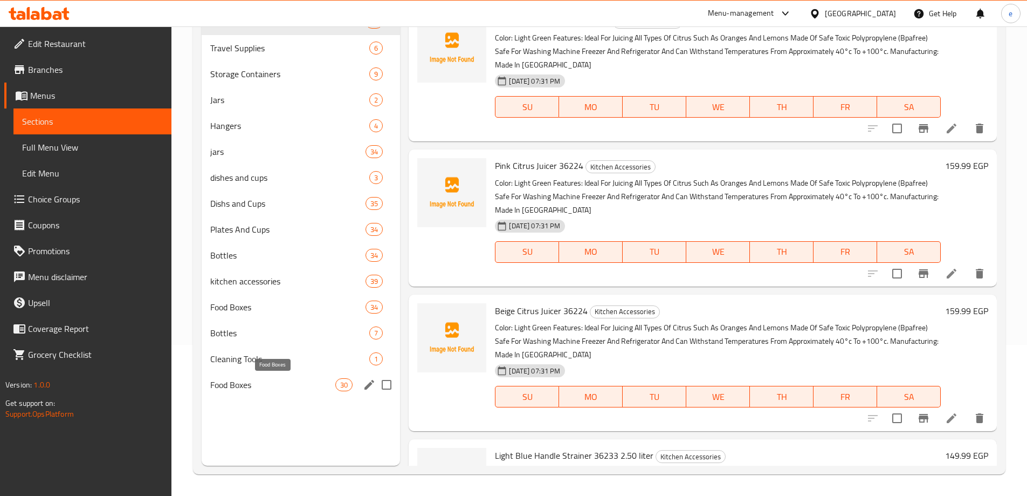
click at [245, 386] on span "Food Boxes" at bounding box center [273, 384] width 126 height 13
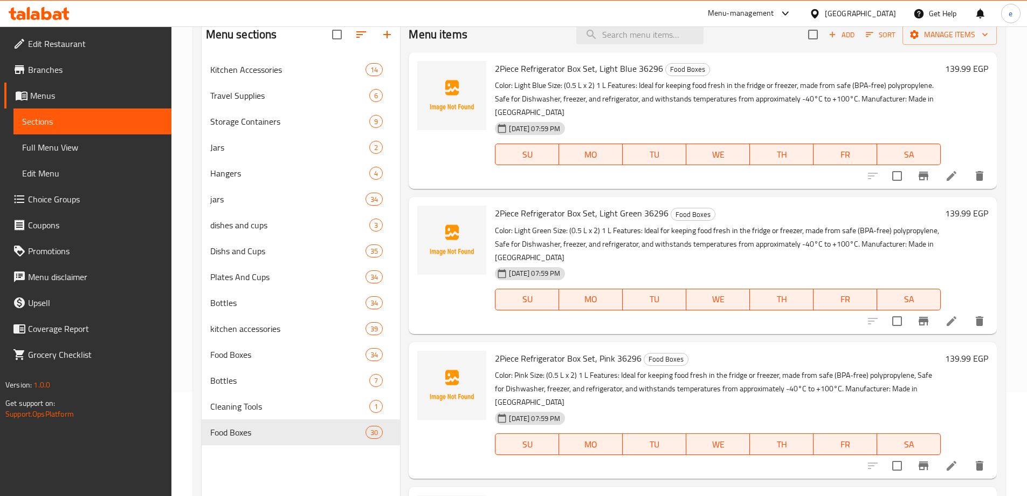
scroll to position [97, 0]
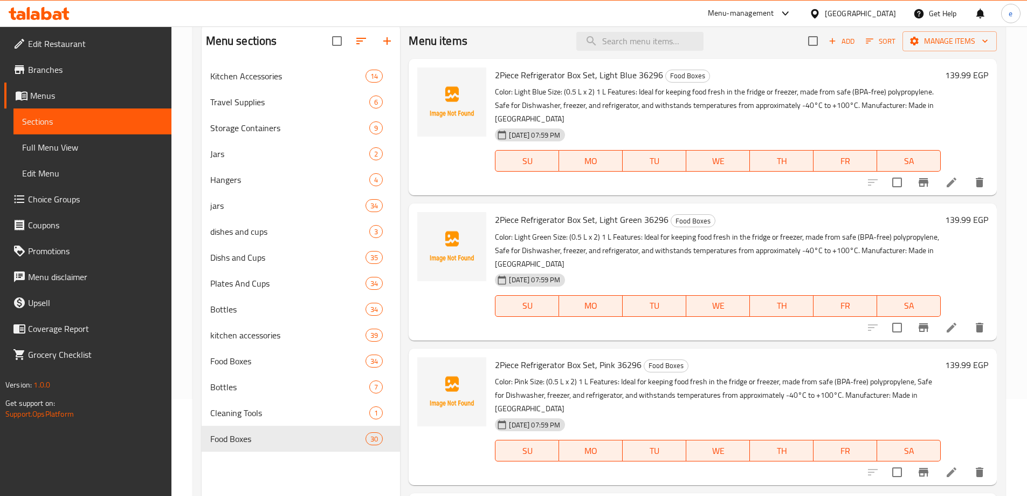
click at [499, 222] on span "2Piece Refrigerator Box Set, Light Green 36296" at bounding box center [582, 219] width 174 height 16
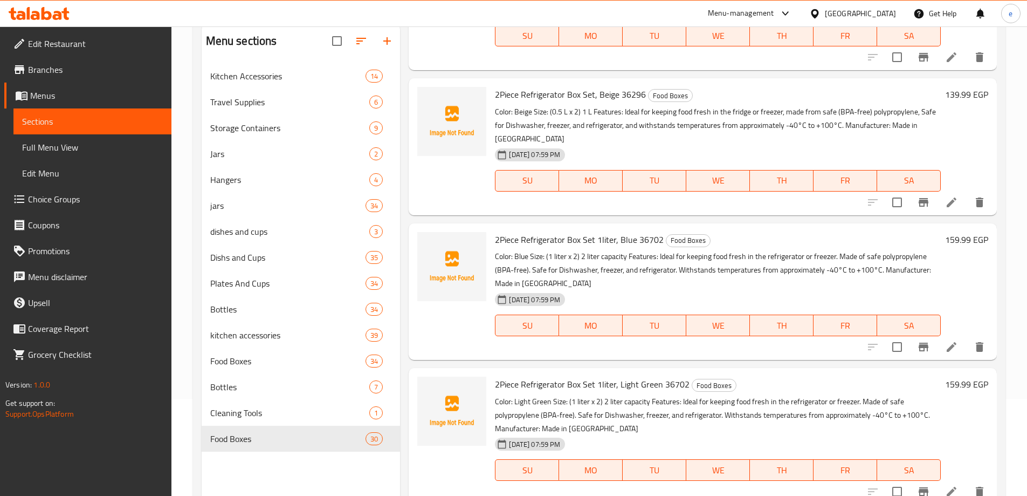
scroll to position [434, 0]
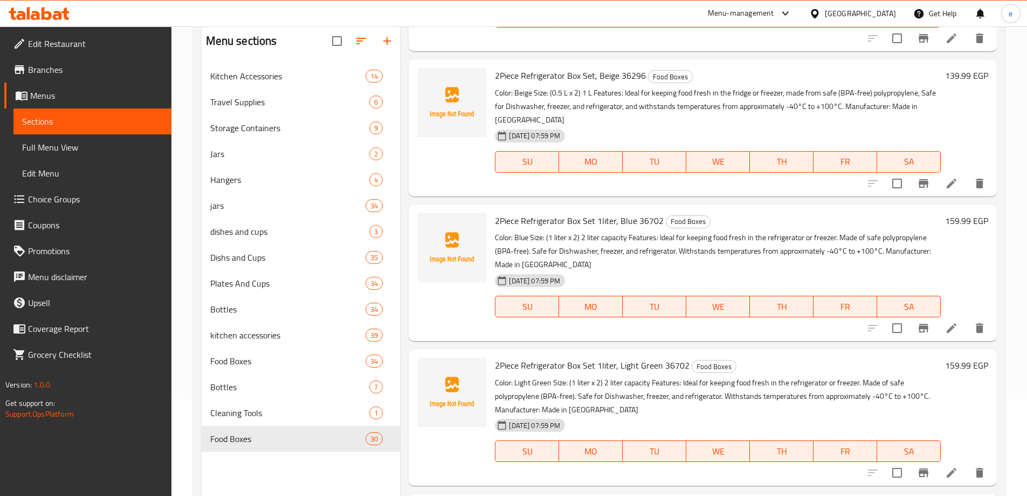
click at [501, 224] on span "2Piece Refrigerator Box Set 1liter, Blue 36702" at bounding box center [579, 220] width 169 height 16
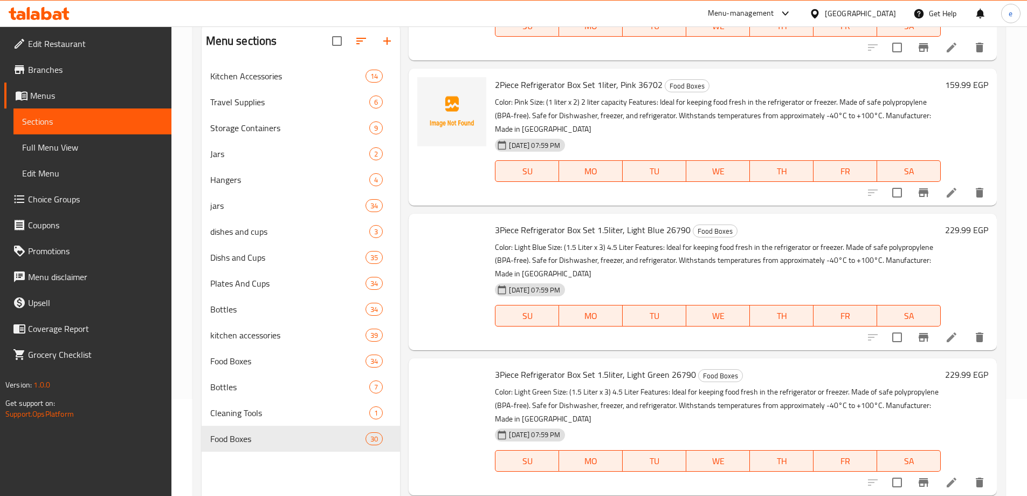
scroll to position [867, 0]
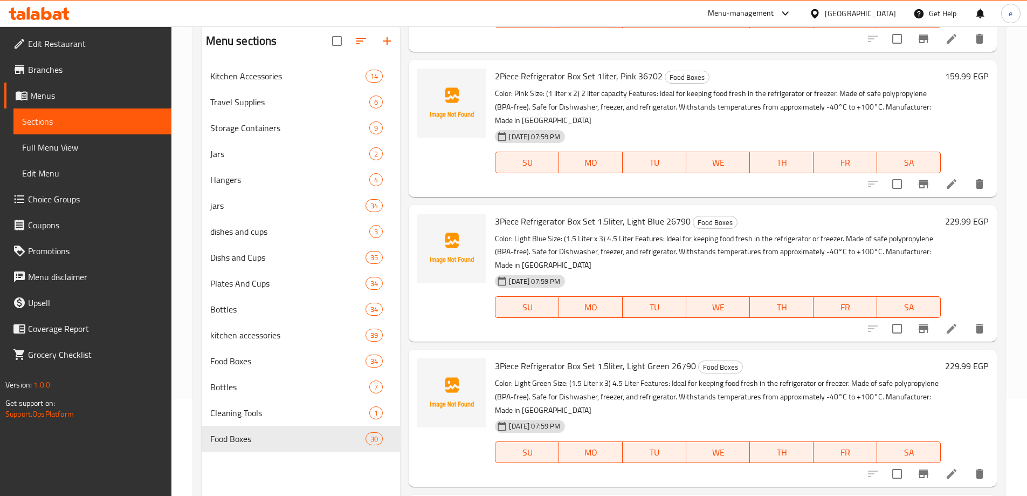
click at [503, 224] on span "3Piece Refrigerator Box Set 1.5liter, Light Blue 26790" at bounding box center [593, 221] width 196 height 16
click at [947, 330] on icon at bounding box center [952, 329] width 10 height 10
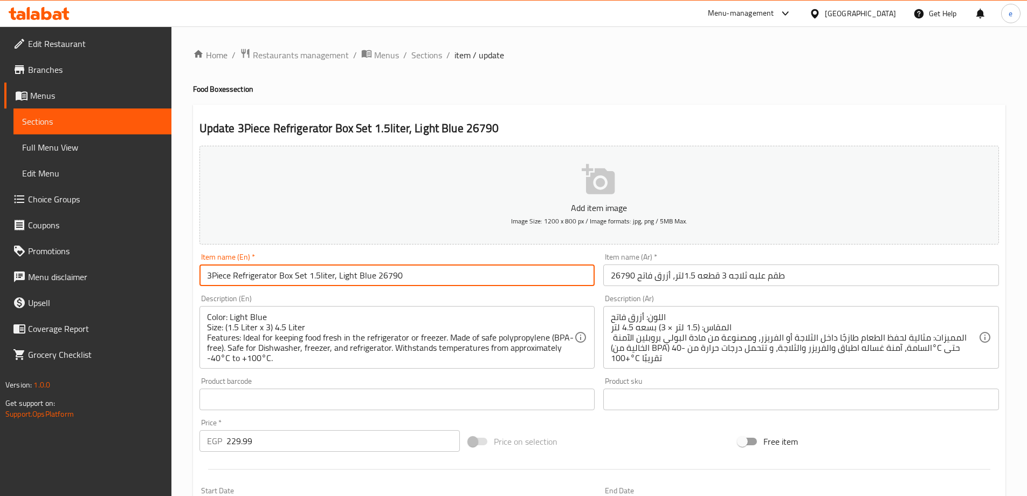
click at [212, 277] on input "3Piece Refrigerator Box Set 1.5liter, Light Blue 26790" at bounding box center [398, 275] width 396 height 22
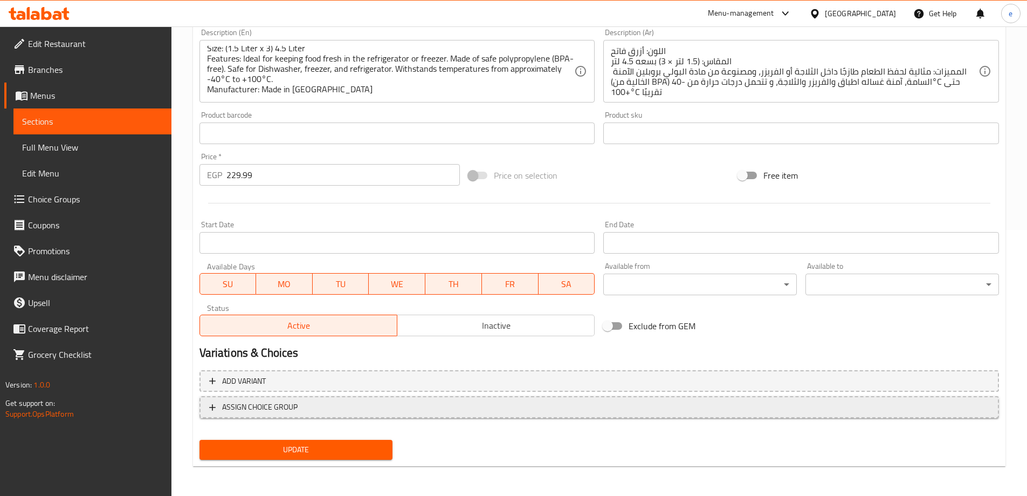
scroll to position [266, 0]
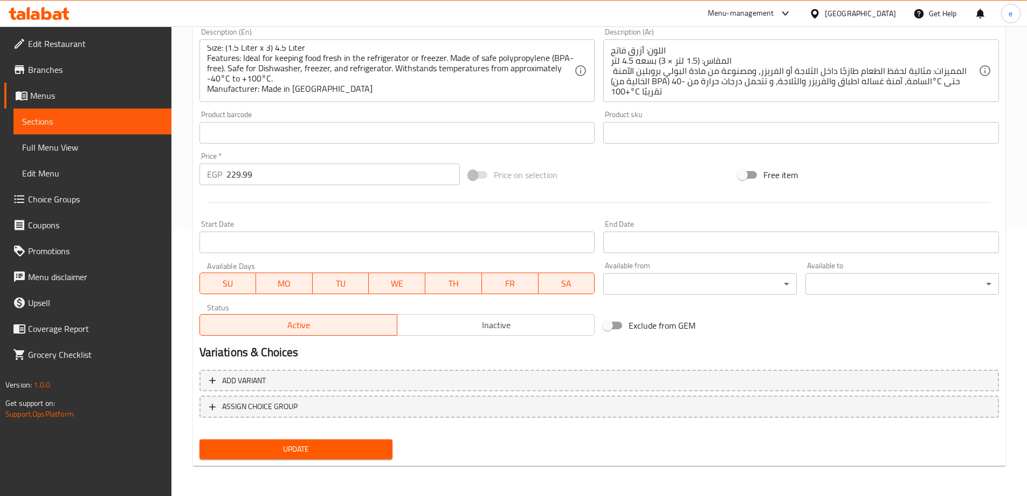
type input "3 Piece Refrigerator Box Set 1.5liter, Light Blue 26790"
click at [312, 450] on span "Update" at bounding box center [296, 448] width 176 height 13
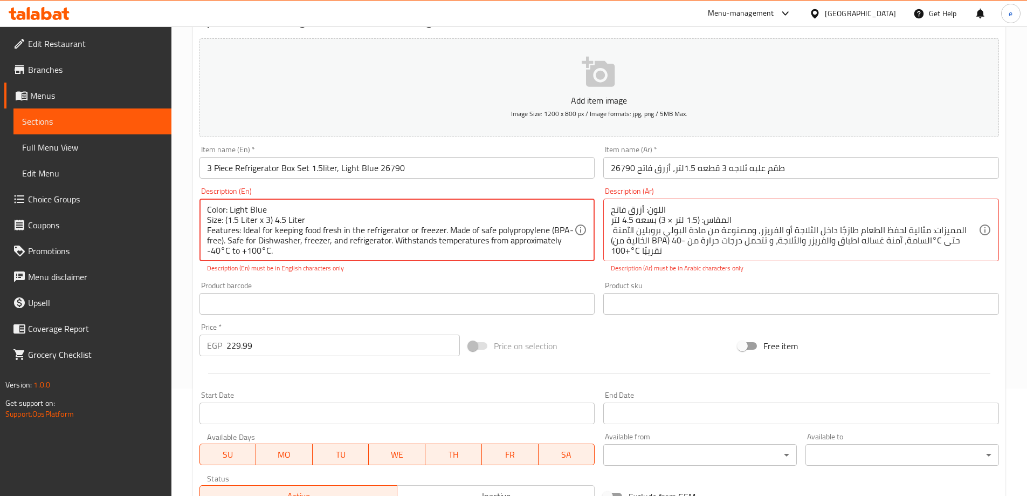
scroll to position [105, 0]
click at [69, 121] on span "Sections" at bounding box center [92, 121] width 141 height 13
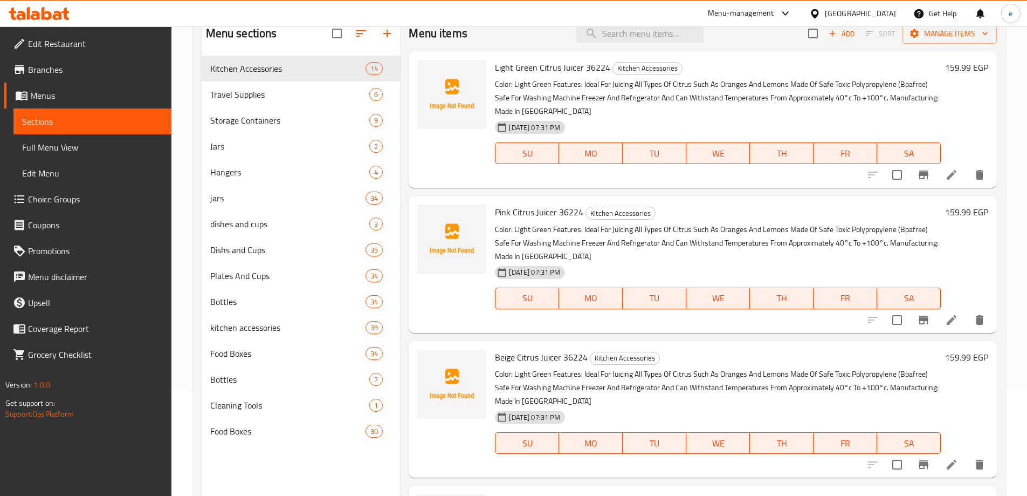
click at [68, 104] on link "Menus" at bounding box center [87, 96] width 167 height 26
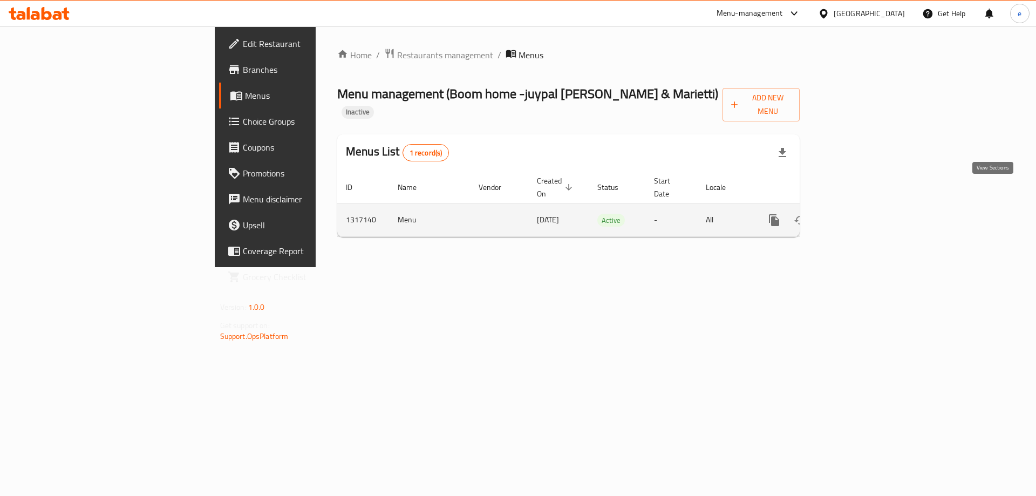
click at [865, 207] on link "enhanced table" at bounding box center [852, 220] width 26 height 26
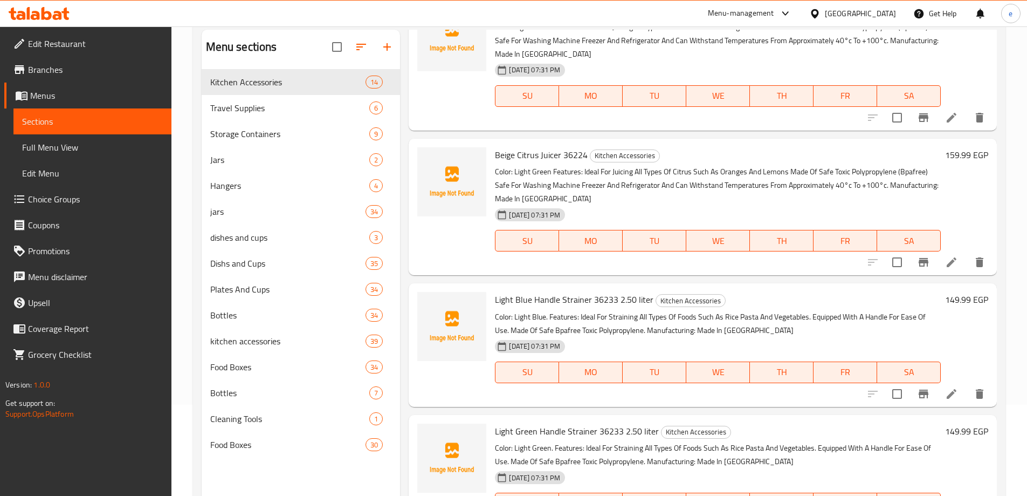
scroll to position [151, 0]
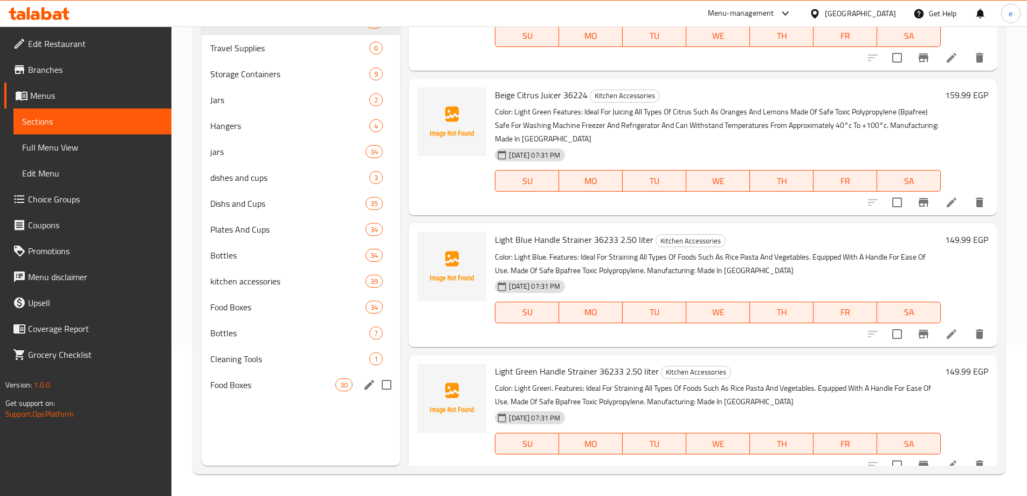
click at [260, 388] on span "Food Boxes" at bounding box center [273, 384] width 126 height 13
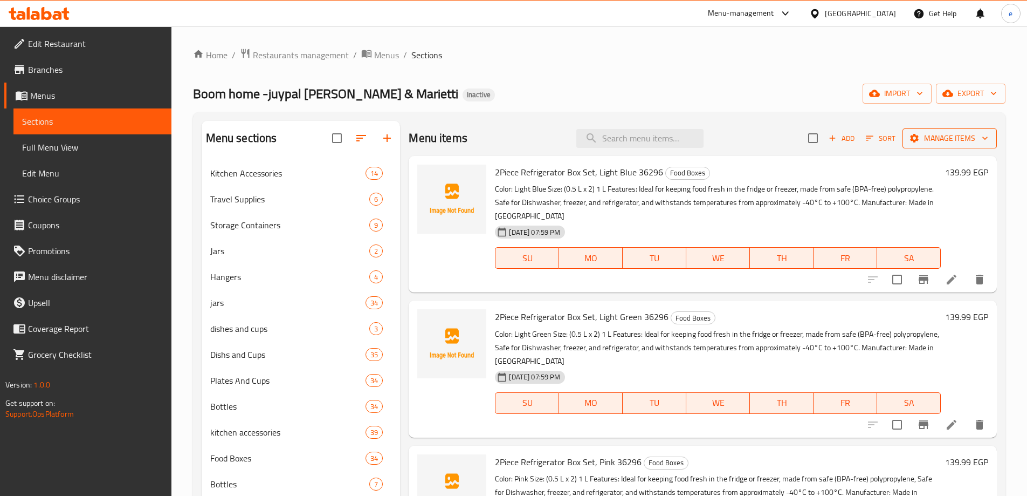
click at [978, 147] on button "Manage items" at bounding box center [950, 138] width 94 height 20
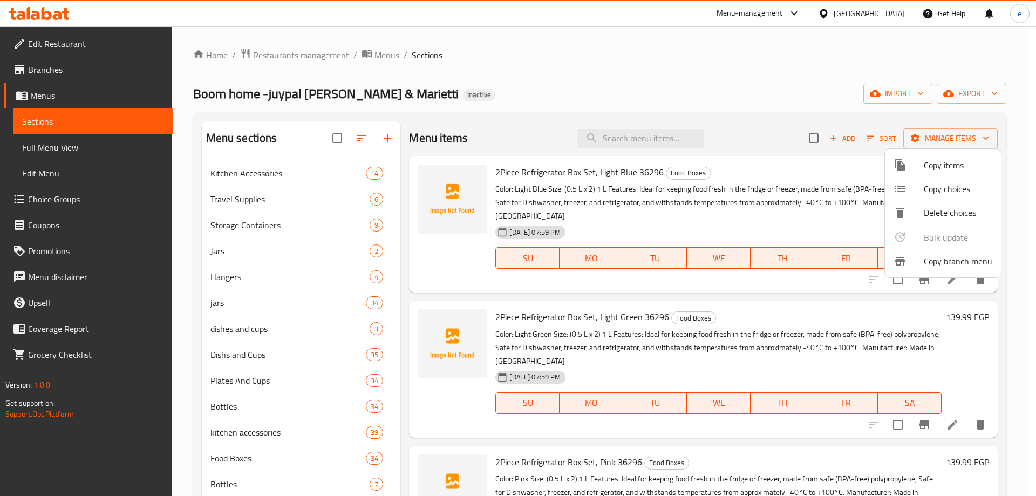
click at [822, 115] on div at bounding box center [518, 248] width 1036 height 496
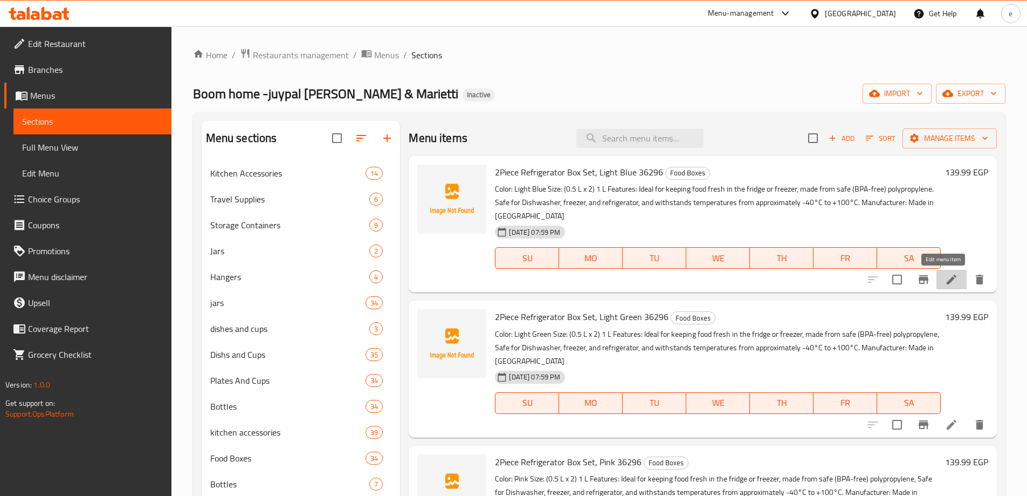
click at [946, 281] on icon at bounding box center [951, 279] width 13 height 13
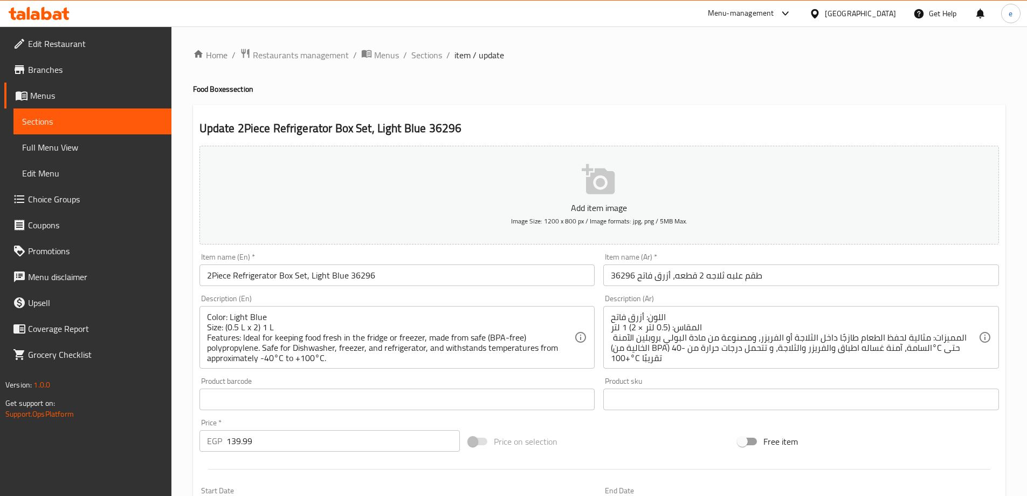
click at [758, 273] on input "طقم علبه ثلاجه 2 قطعه، أزرق فاتح 36296" at bounding box center [802, 275] width 396 height 22
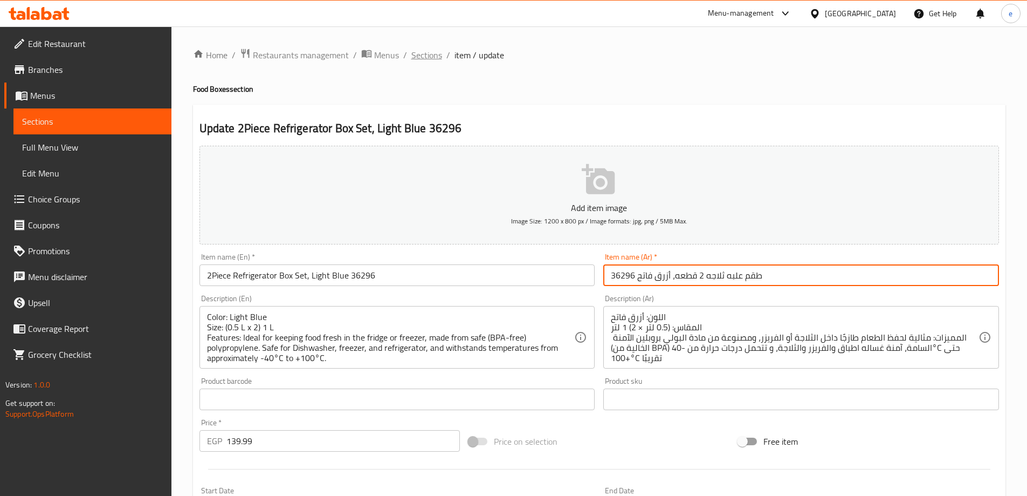
click at [424, 52] on span "Sections" at bounding box center [427, 55] width 31 height 13
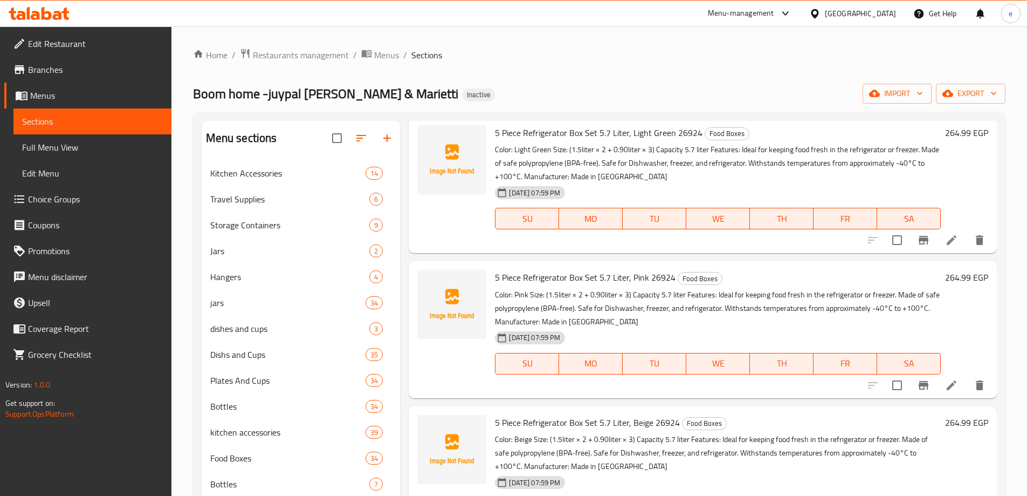
click at [77, 141] on span "Full Menu View" at bounding box center [92, 147] width 141 height 13
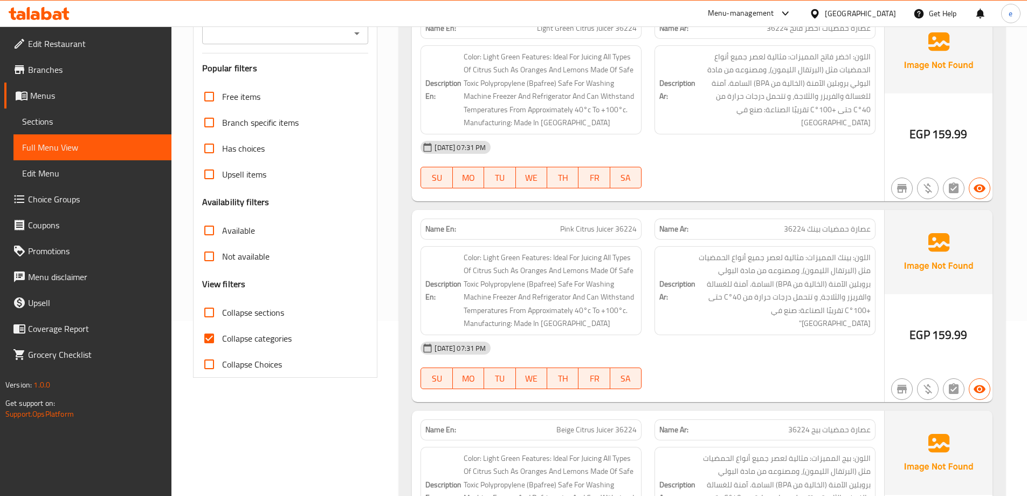
scroll to position [216, 0]
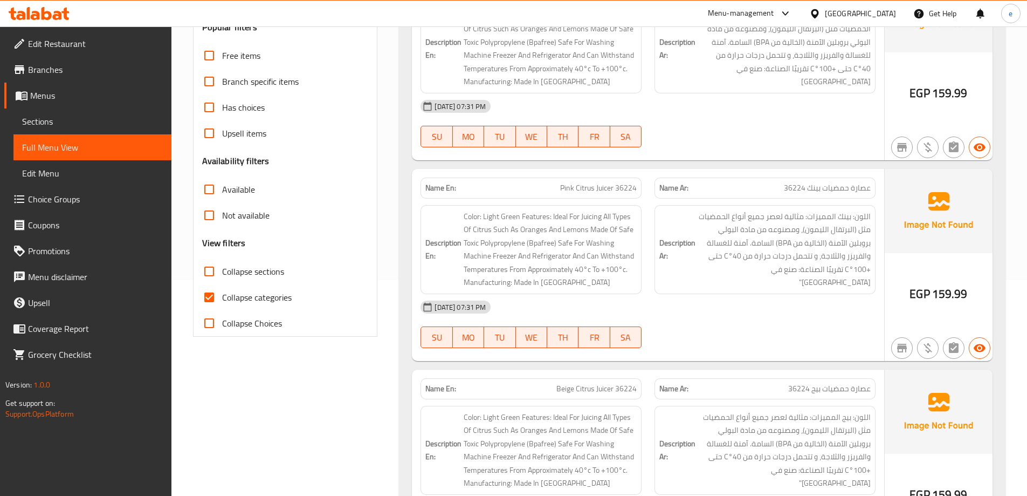
click at [208, 271] on input "Collapse sections" at bounding box center [209, 271] width 26 height 26
checkbox input "true"
click at [210, 298] on input "Collapse categories" at bounding box center [209, 297] width 26 height 26
checkbox input "false"
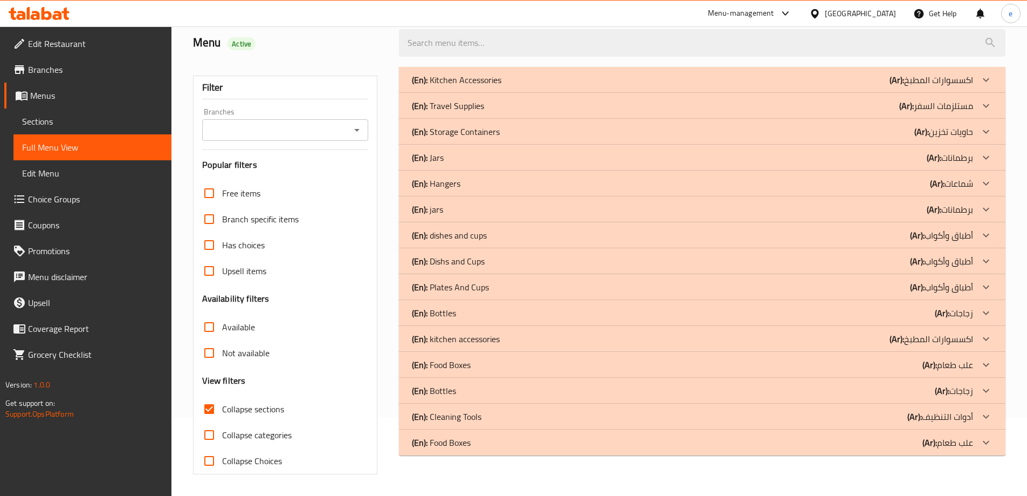
scroll to position [78, 0]
click at [450, 391] on p "(En): Bottles" at bounding box center [434, 390] width 44 height 13
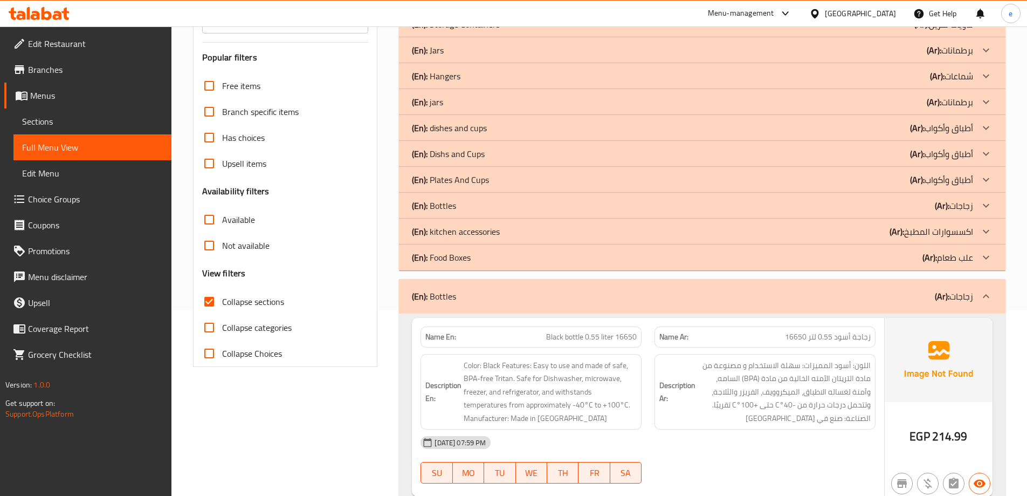
scroll to position [186, 0]
click at [460, 251] on p "(En): Food Boxes" at bounding box center [441, 256] width 59 height 13
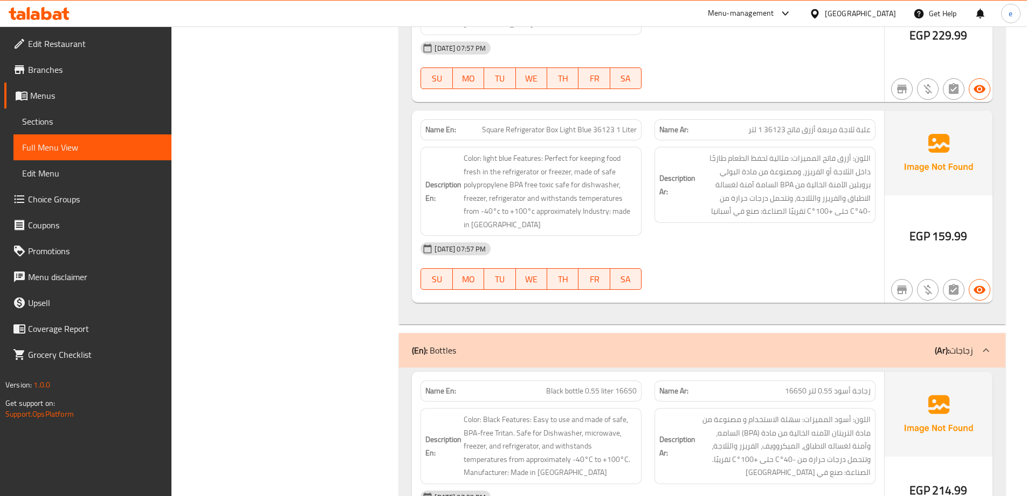
scroll to position [7061, 0]
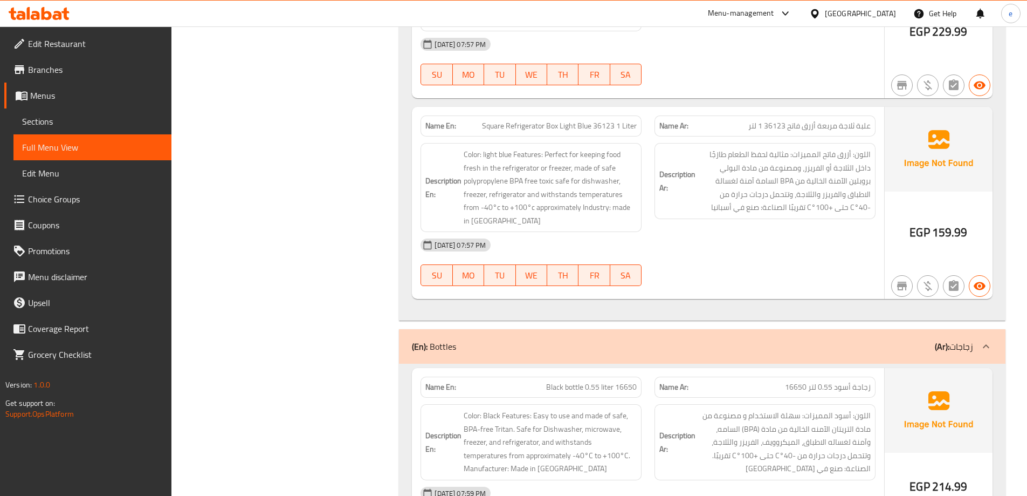
click at [971, 340] on p "(Ar): زجاجات" at bounding box center [954, 346] width 38 height 13
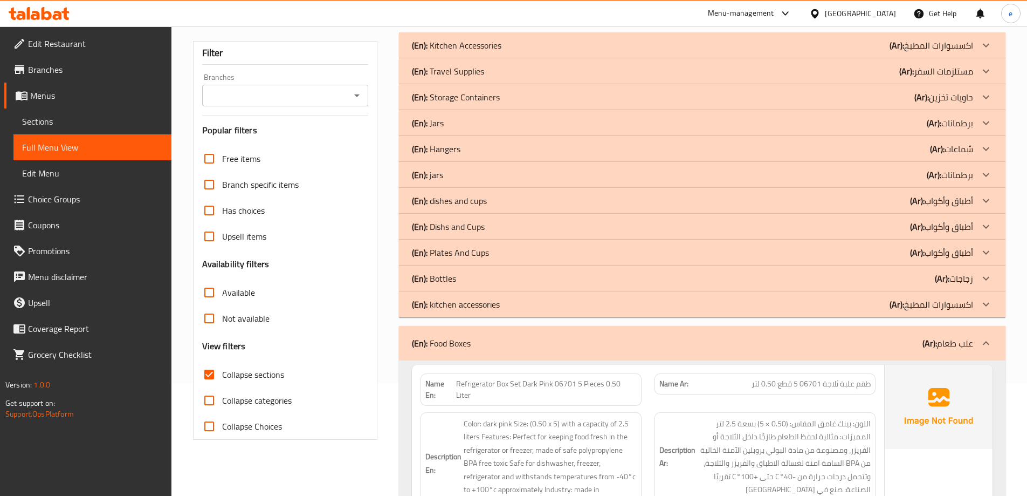
scroll to position [216, 0]
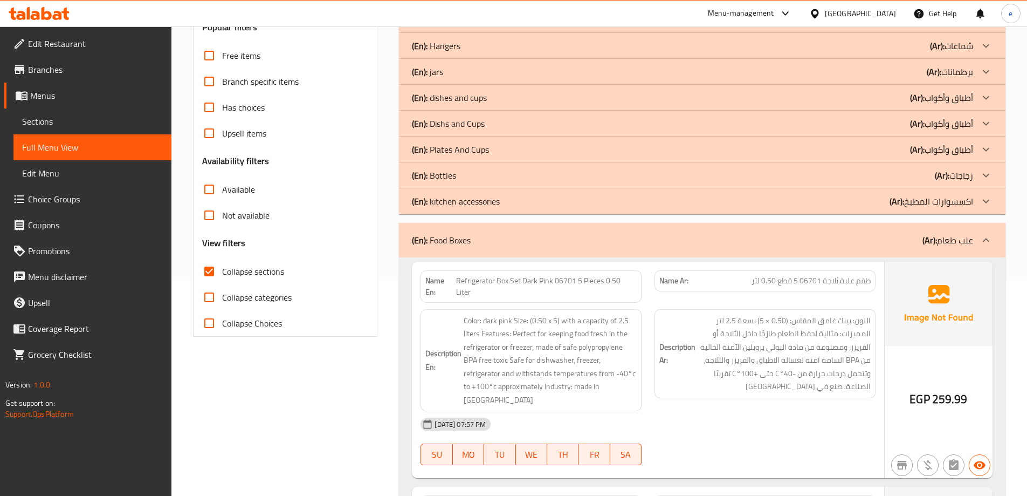
click at [966, 228] on div "(En): Food Boxes (Ar): علب طعام" at bounding box center [702, 240] width 607 height 35
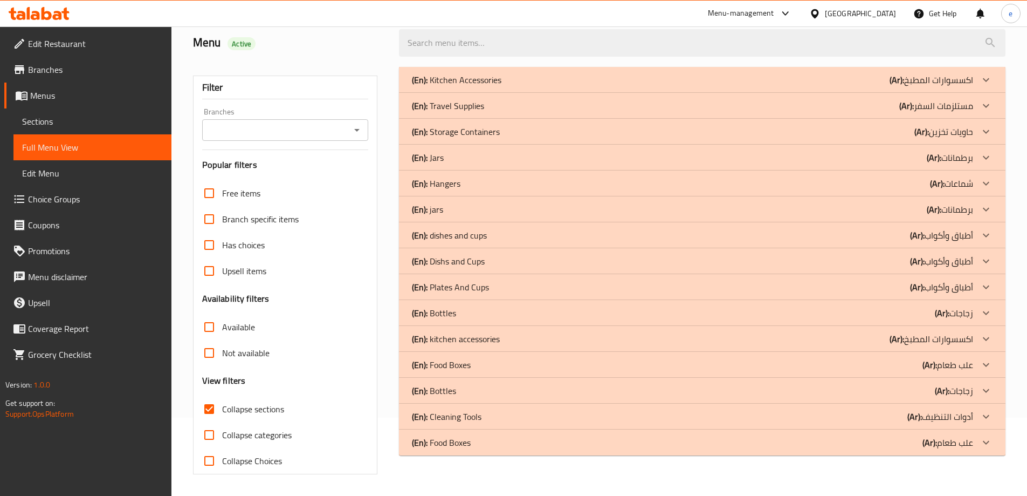
scroll to position [78, 0]
click at [769, 367] on div "(En): Food Boxes (Ar): علب طعام" at bounding box center [692, 364] width 561 height 13
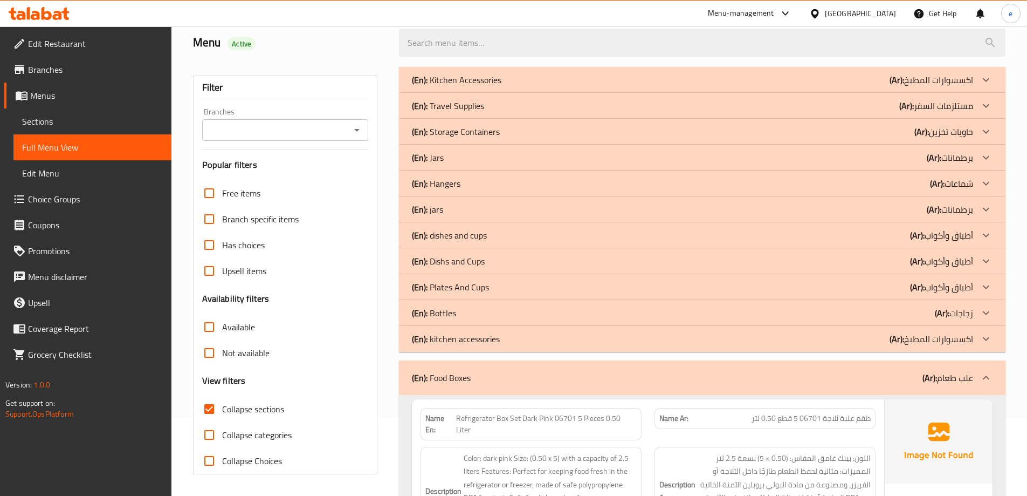
scroll to position [216, 0]
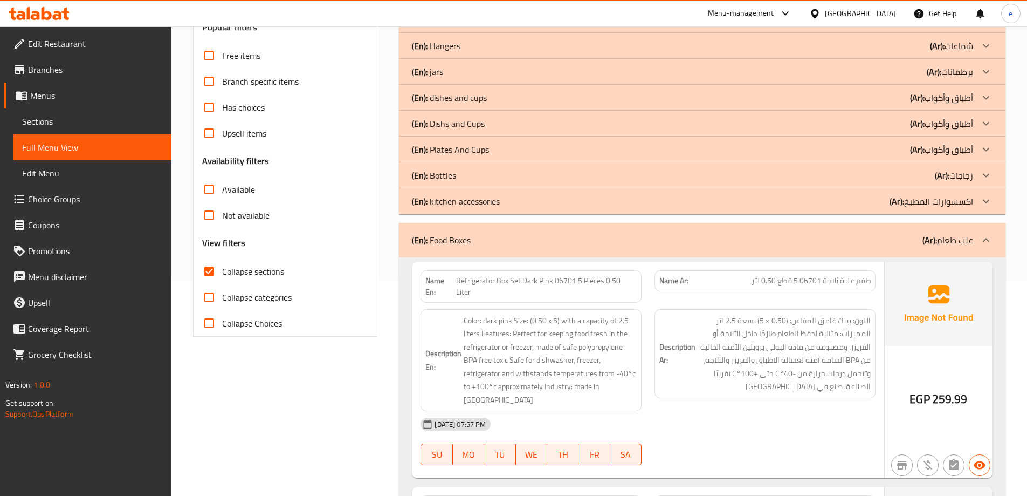
click at [721, 458] on div at bounding box center [765, 464] width 234 height 13
click at [540, 238] on div "(En): Food Boxes (Ar): علب طعام" at bounding box center [692, 240] width 561 height 13
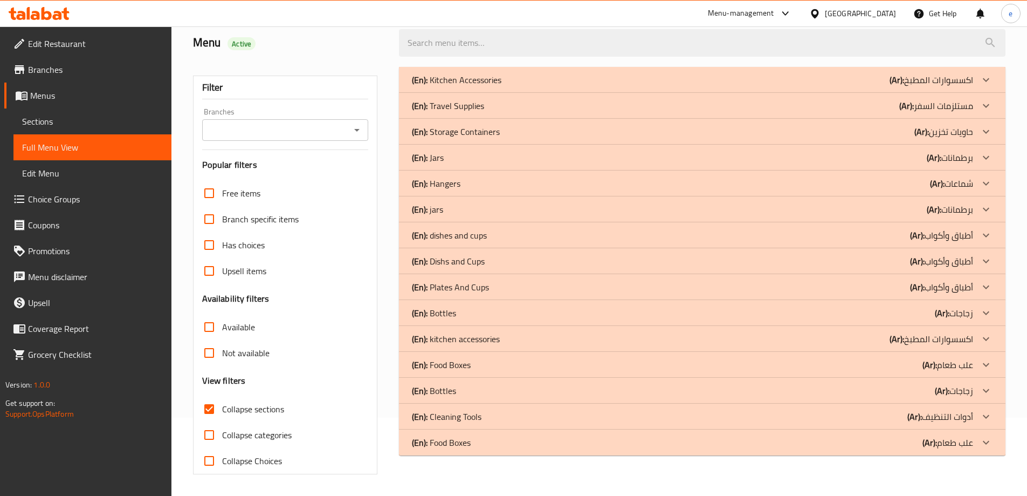
scroll to position [78, 0]
click at [518, 447] on div "(En): Food Boxes (Ar): علب طعام" at bounding box center [692, 442] width 561 height 13
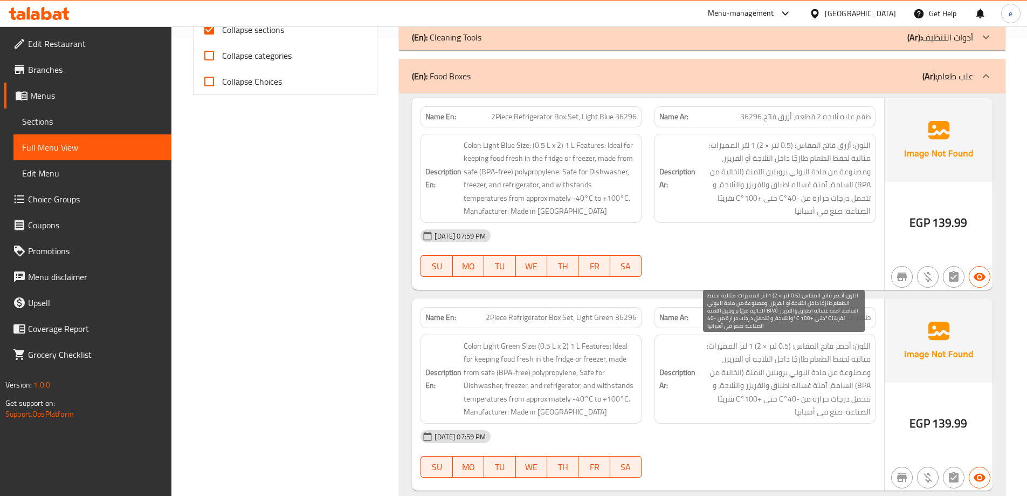
scroll to position [242, 0]
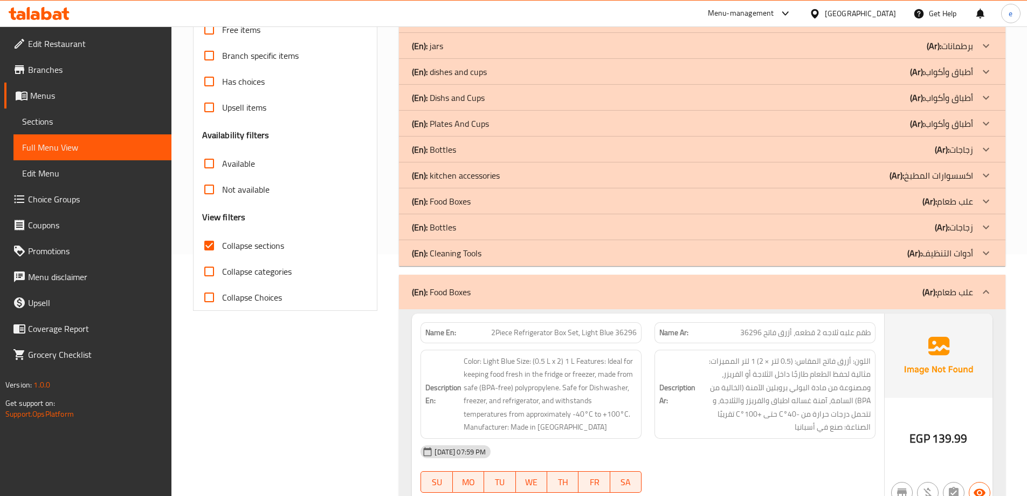
click at [440, 223] on p "(En): Bottles" at bounding box center [434, 227] width 44 height 13
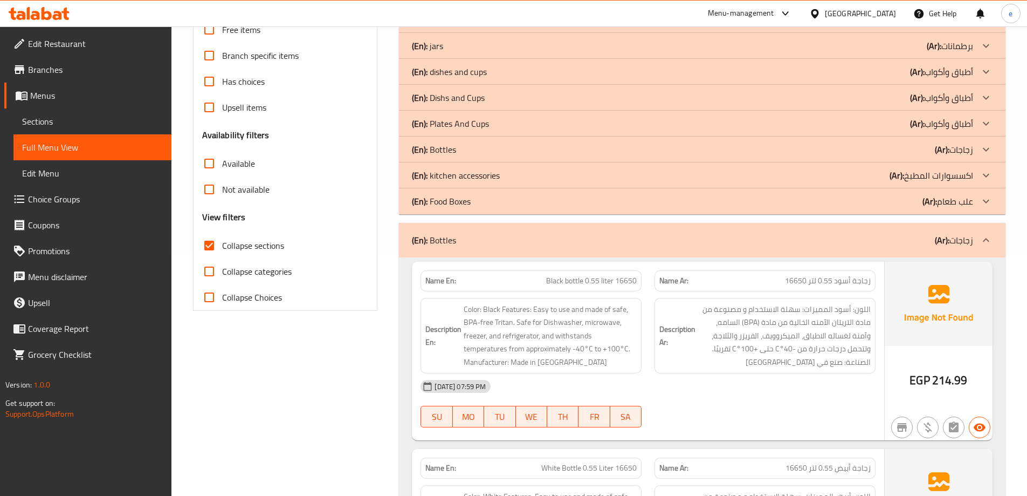
click at [450, 244] on p "(En): Bottles" at bounding box center [434, 240] width 44 height 13
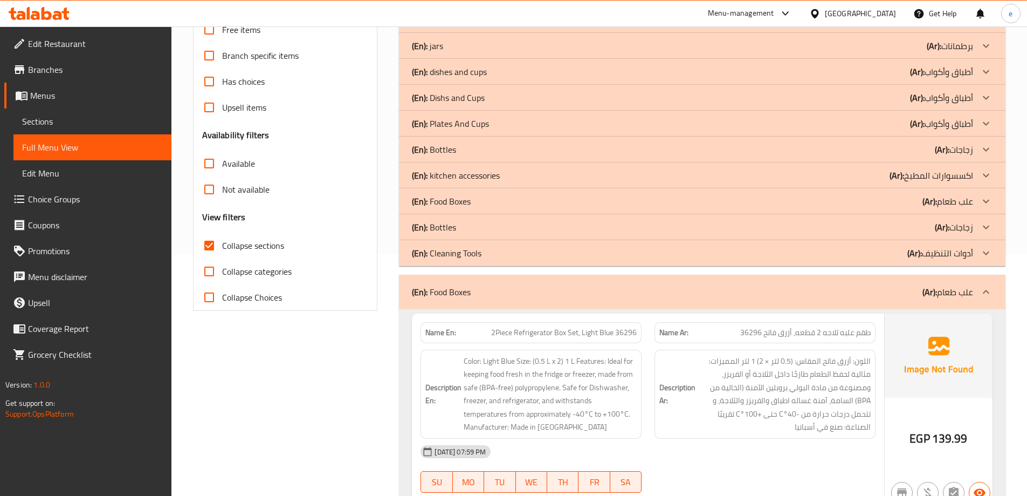
click at [646, 153] on div "(En): Bottles (Ar): زجاجات" at bounding box center [692, 149] width 561 height 13
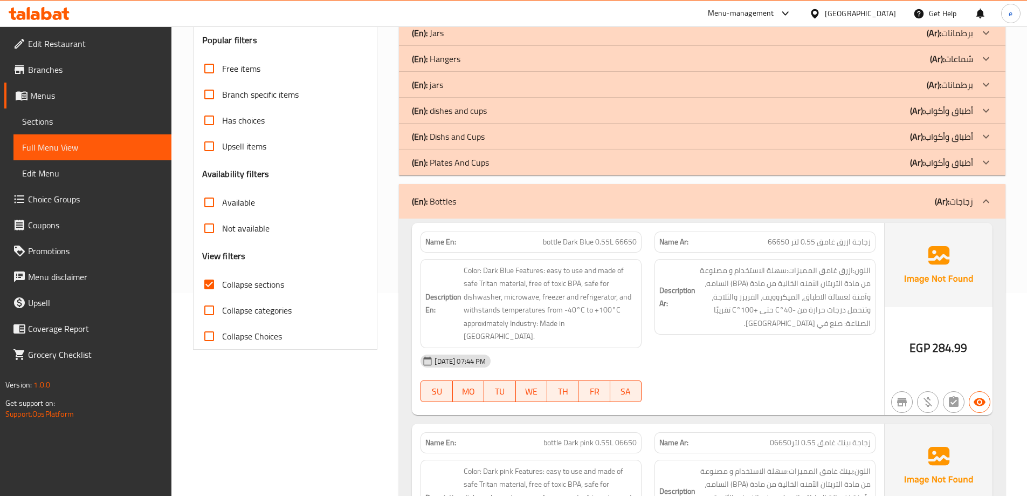
scroll to position [188, 0]
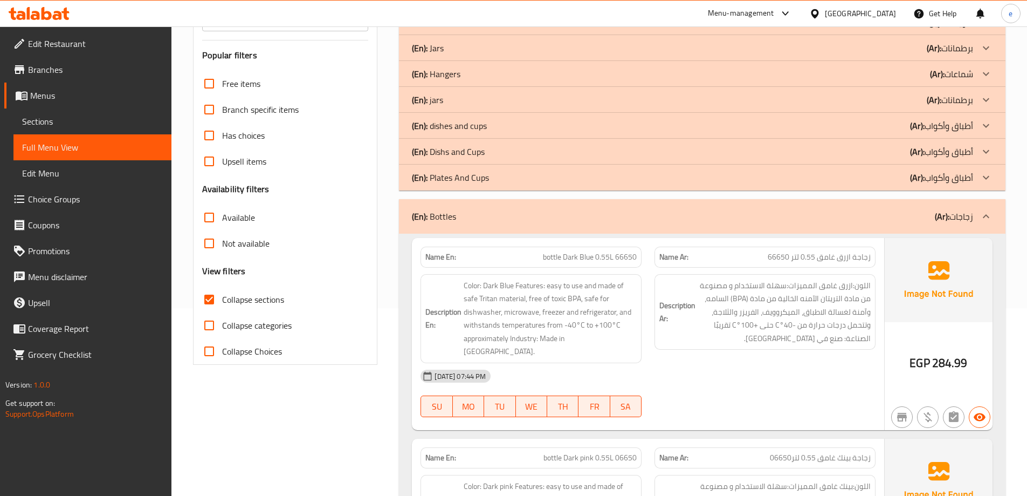
click at [787, 214] on div "(En): Bottles (Ar): زجاجات" at bounding box center [692, 216] width 561 height 13
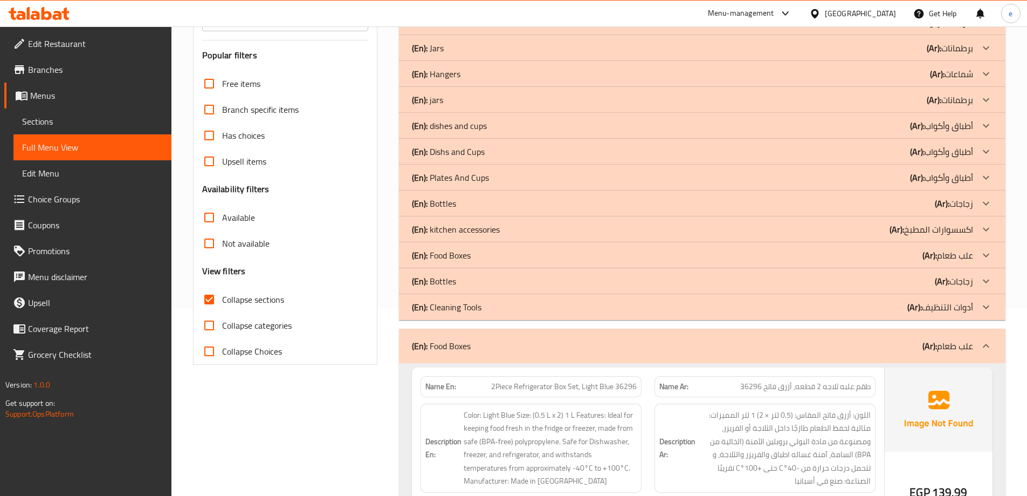
click at [930, 276] on div "(En): Bottles (Ar): زجاجات" at bounding box center [692, 281] width 561 height 13
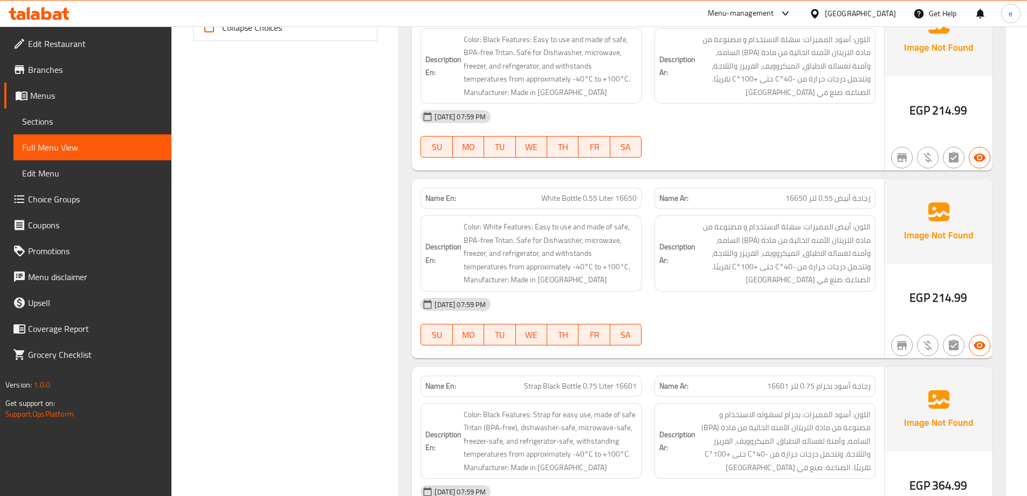
scroll to position [349, 0]
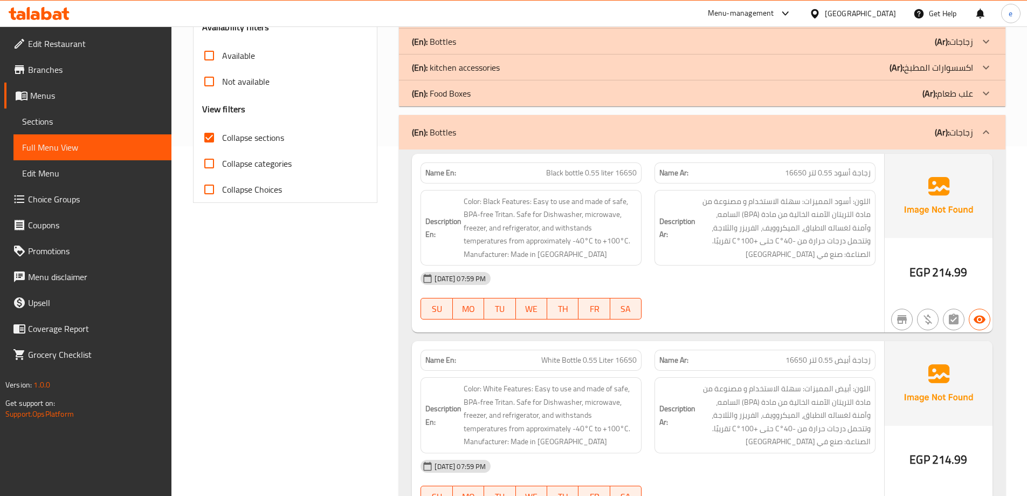
click at [510, 177] on p "Name En: Black bottle 0.55 liter 16650" at bounding box center [531, 172] width 211 height 11
click at [577, 359] on span "White Bottle 0.55 Liter 16650" at bounding box center [588, 359] width 95 height 11
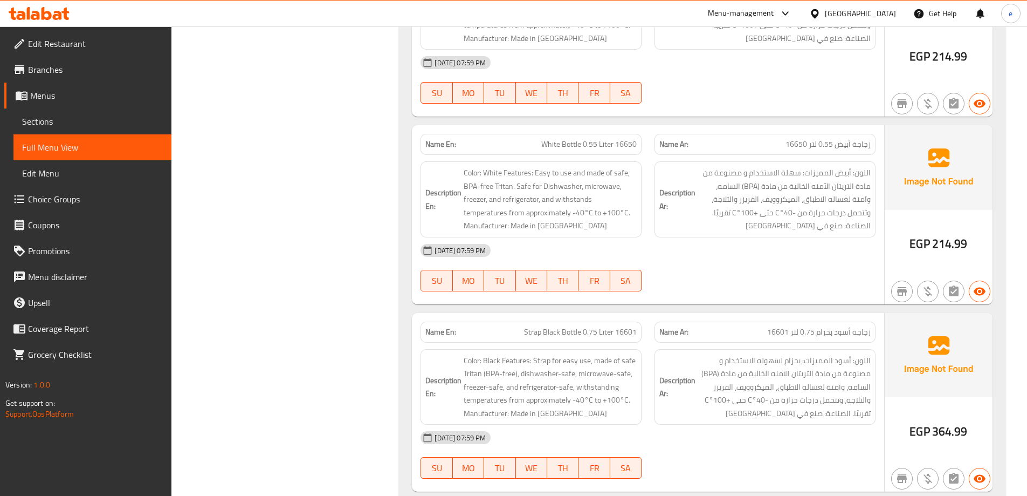
click at [595, 335] on span "Strap Black Bottle 0.75 Liter 16601" at bounding box center [580, 331] width 113 height 11
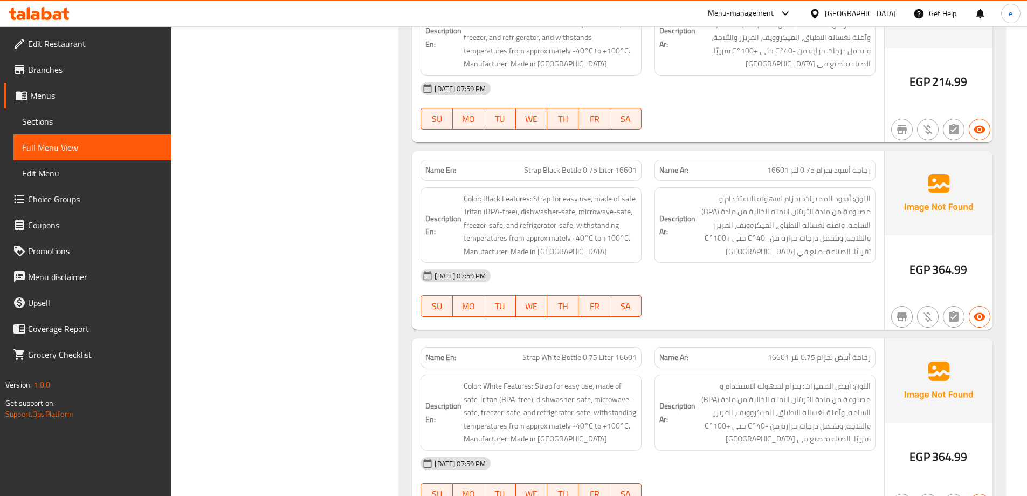
click at [596, 357] on span "Strap White Bottle 0.75 Liter 16601" at bounding box center [580, 357] width 114 height 11
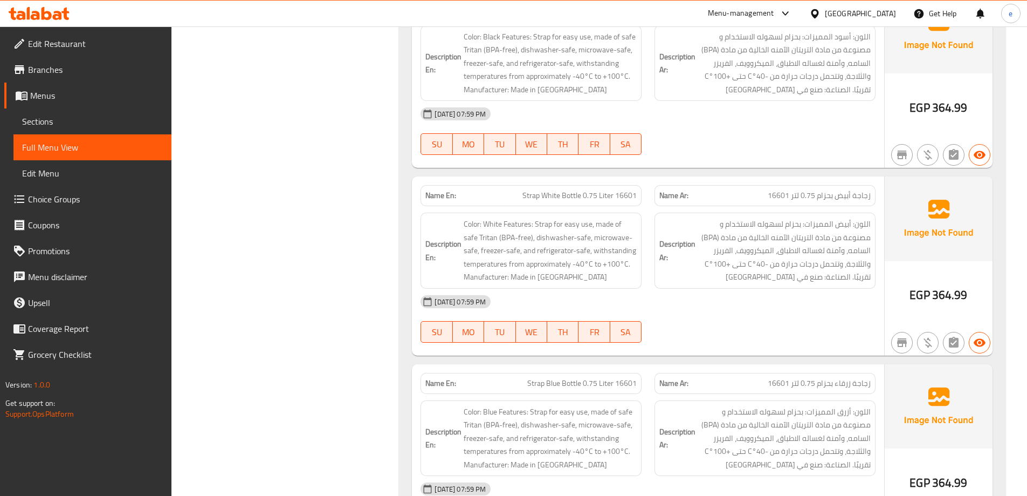
scroll to position [997, 0]
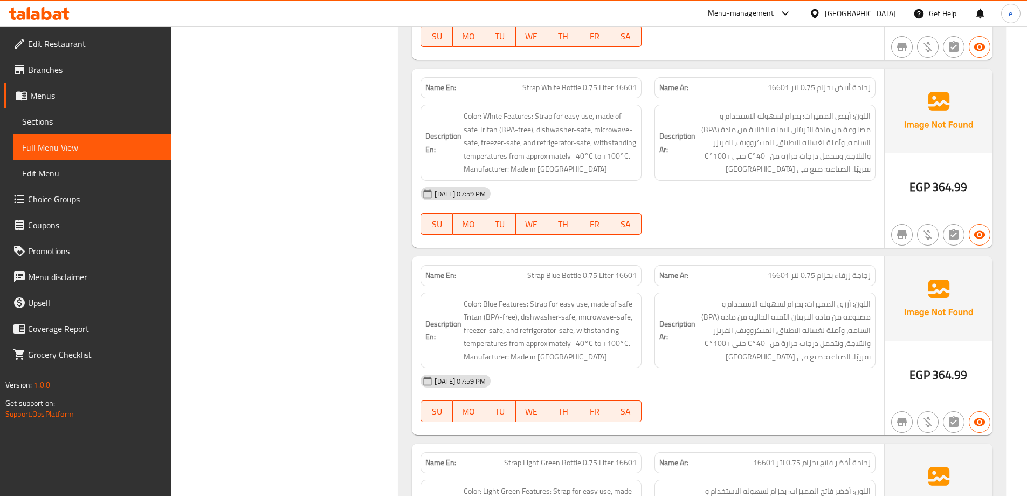
click at [632, 281] on span "Strap Blue Bottle 0.75 Liter 16601" at bounding box center [581, 275] width 109 height 11
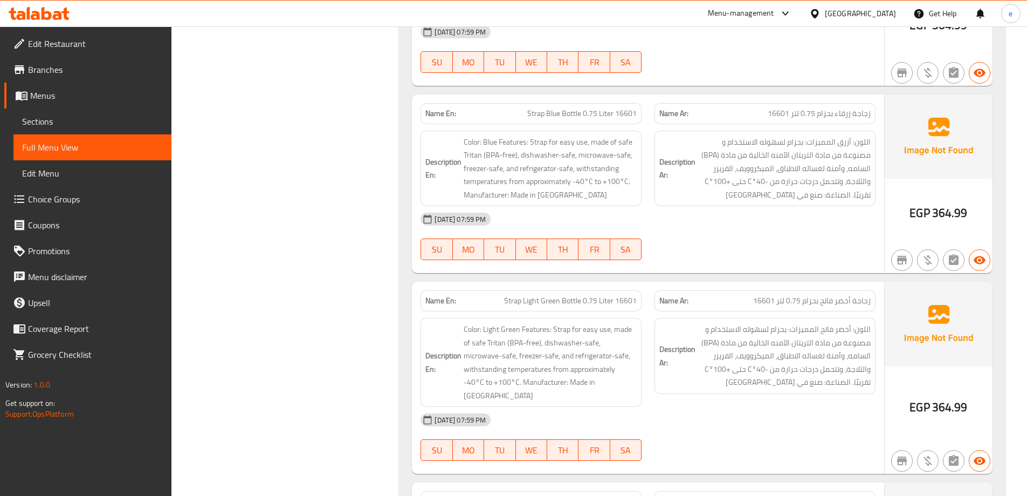
click at [601, 305] on span "Strap Light Green Bottle 0.75 Liter 16601" at bounding box center [570, 300] width 133 height 11
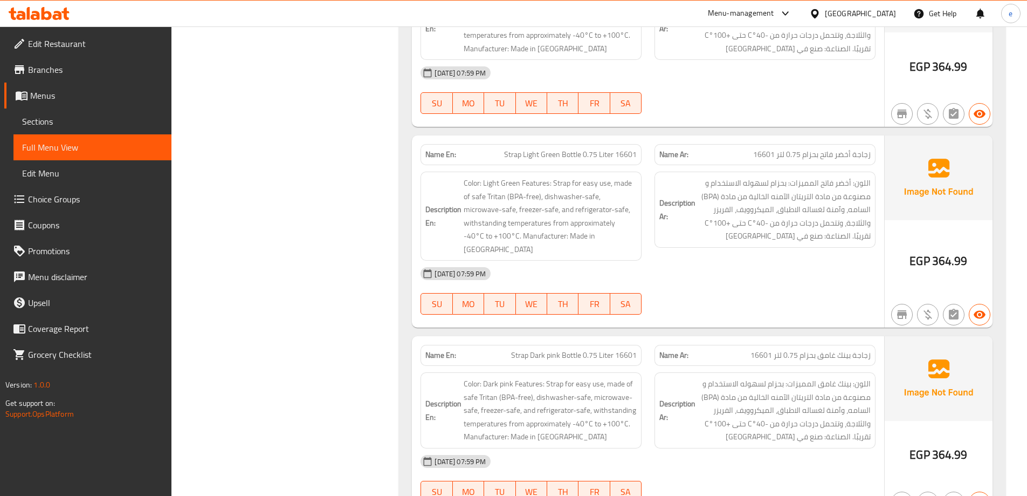
scroll to position [1320, 0]
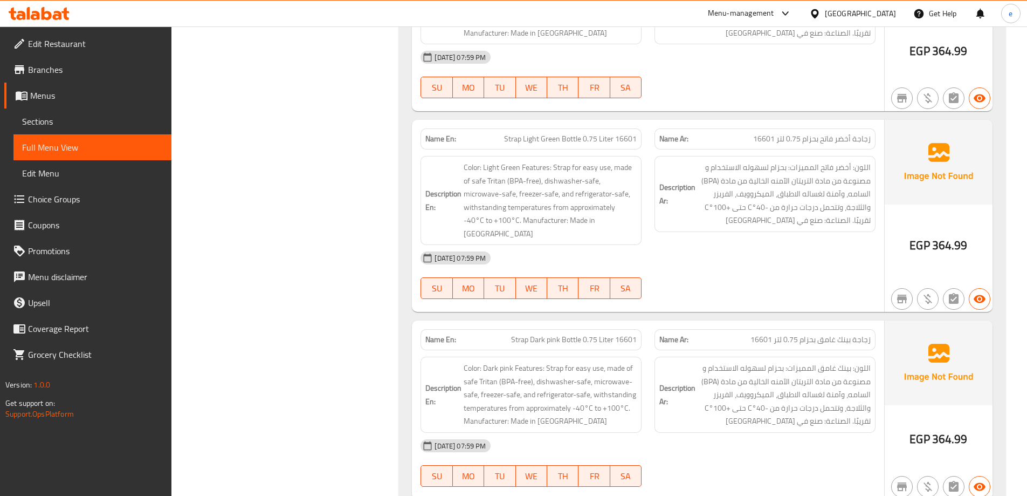
click at [609, 334] on span "Strap Dark pink Bottle 0.75 Liter 16601" at bounding box center [574, 339] width 126 height 11
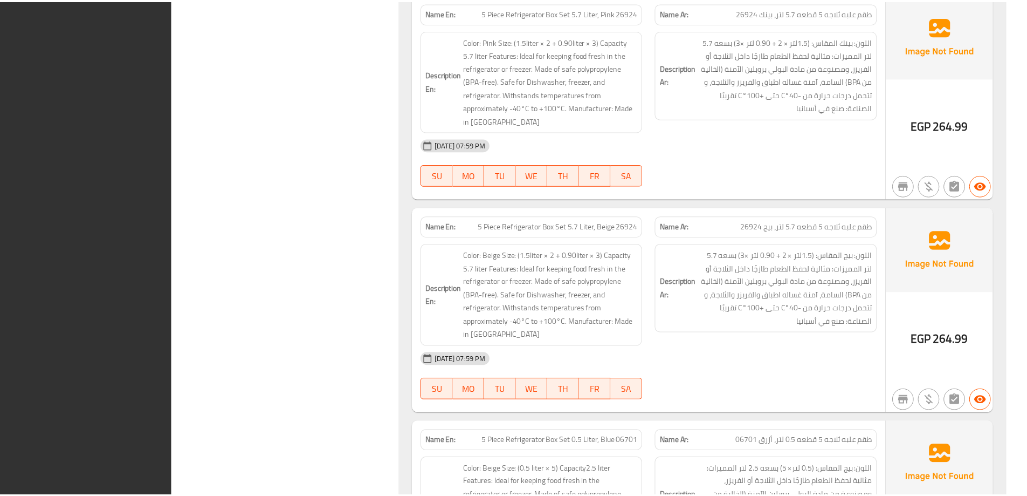
scroll to position [7693, 0]
